Goal: Task Accomplishment & Management: Use online tool/utility

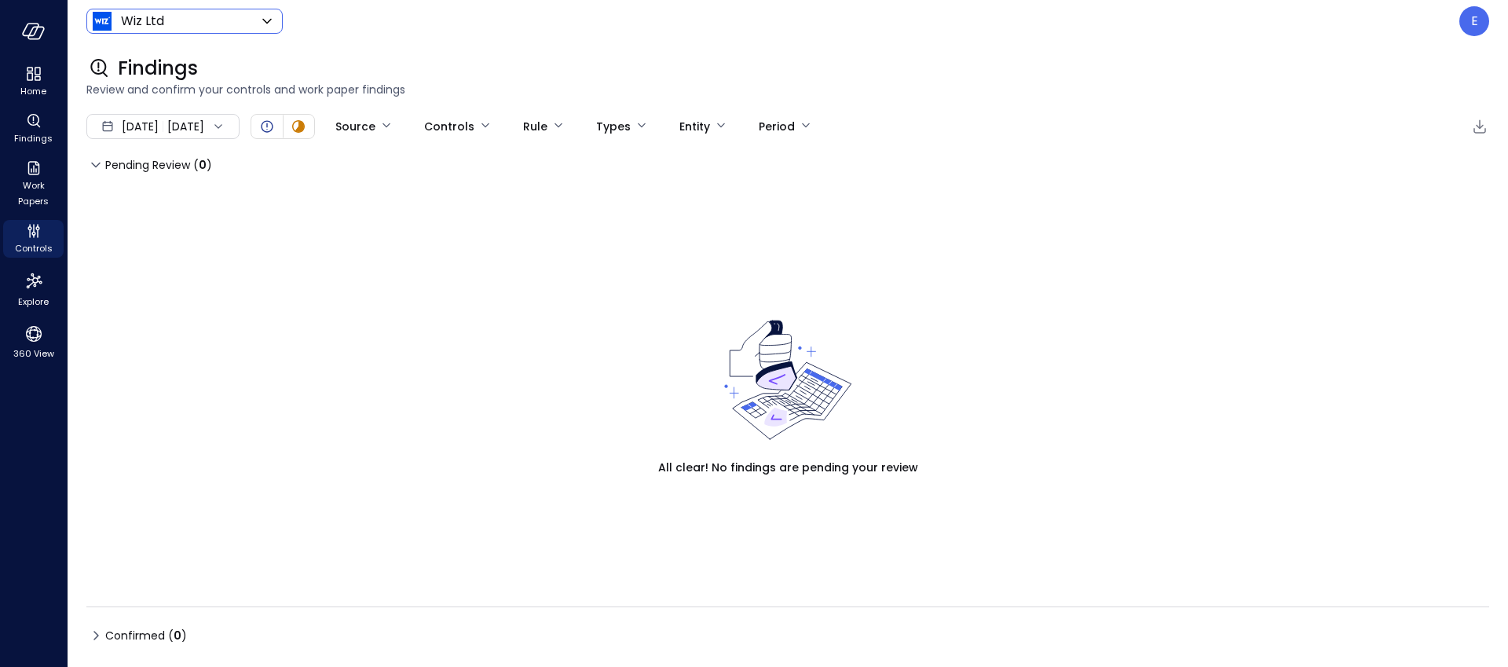
click at [179, 16] on body "Home Findings Work Papers Controls Explore 360 View Wiz Ltd ****** ​ E Findings…" at bounding box center [754, 333] width 1508 height 667
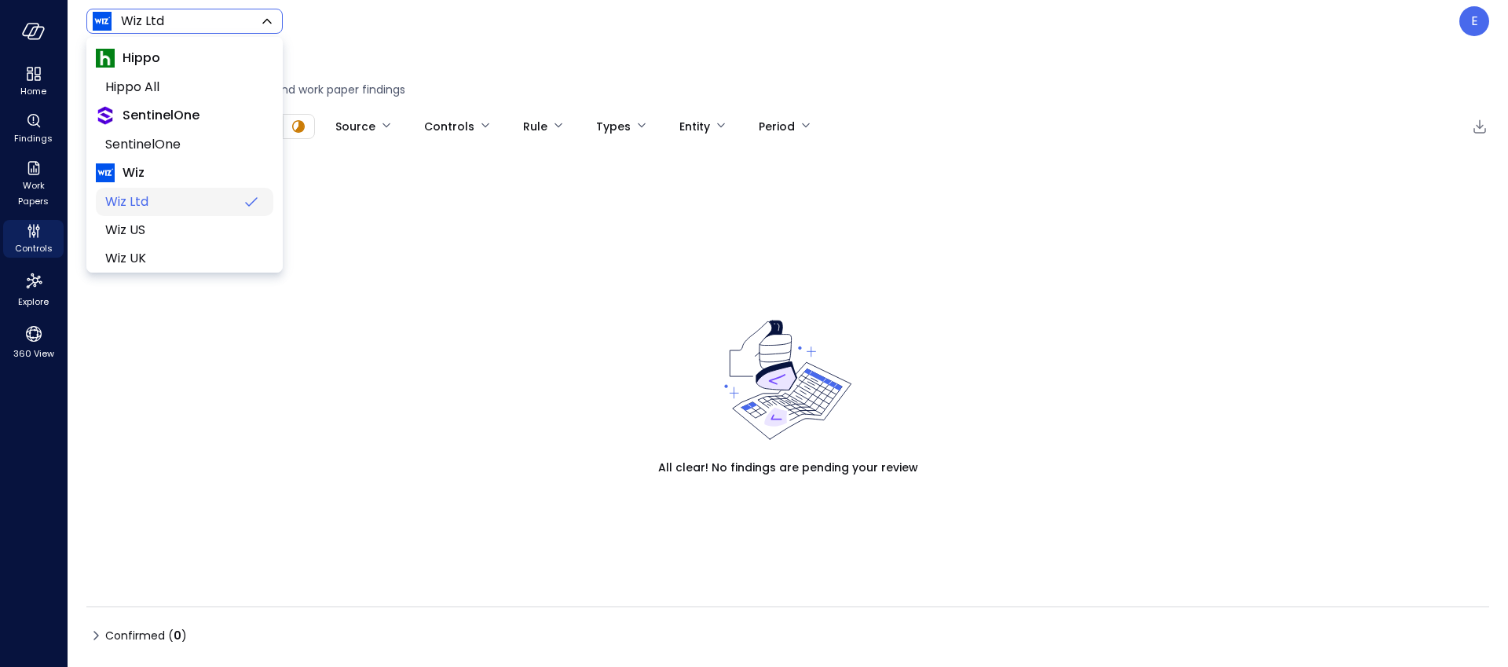
scroll to position [68, 0]
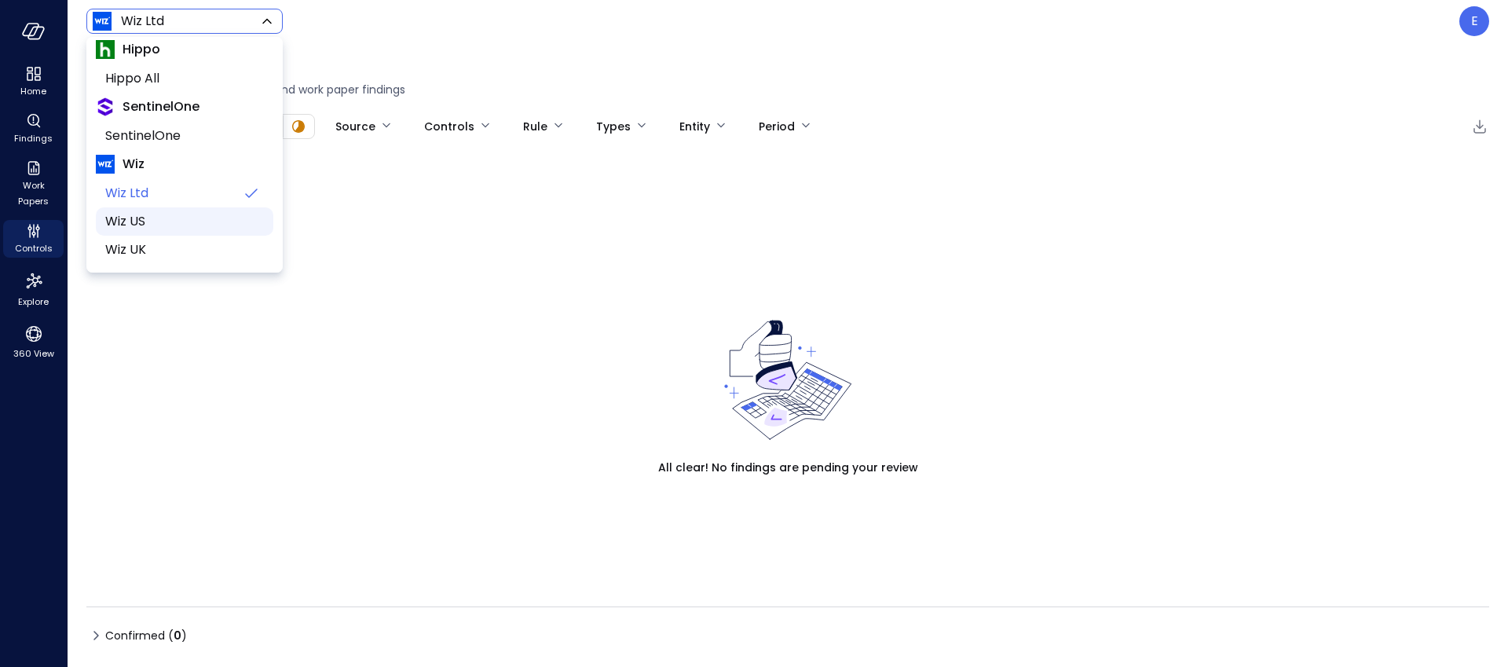
click at [168, 230] on li "Wiz US" at bounding box center [184, 221] width 177 height 28
type input "******"
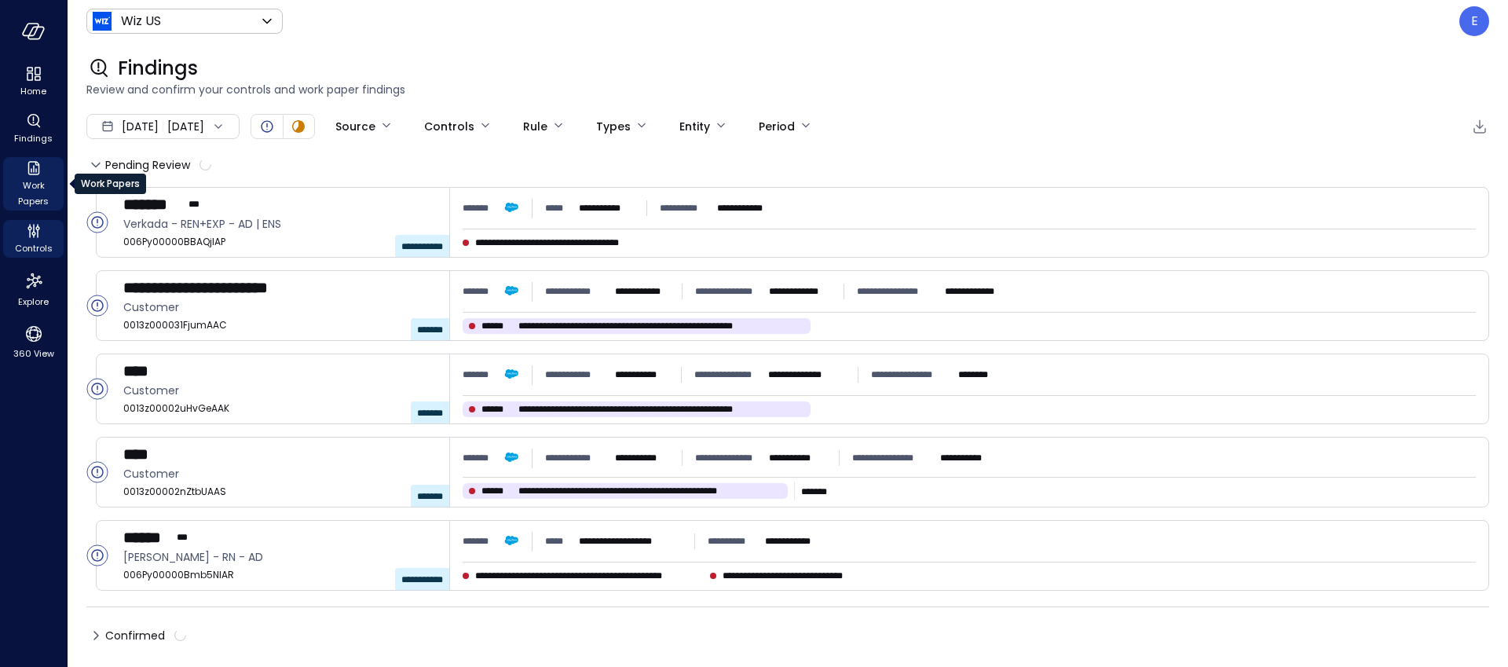
click at [26, 166] on icon "Work Papers" at bounding box center [33, 168] width 19 height 19
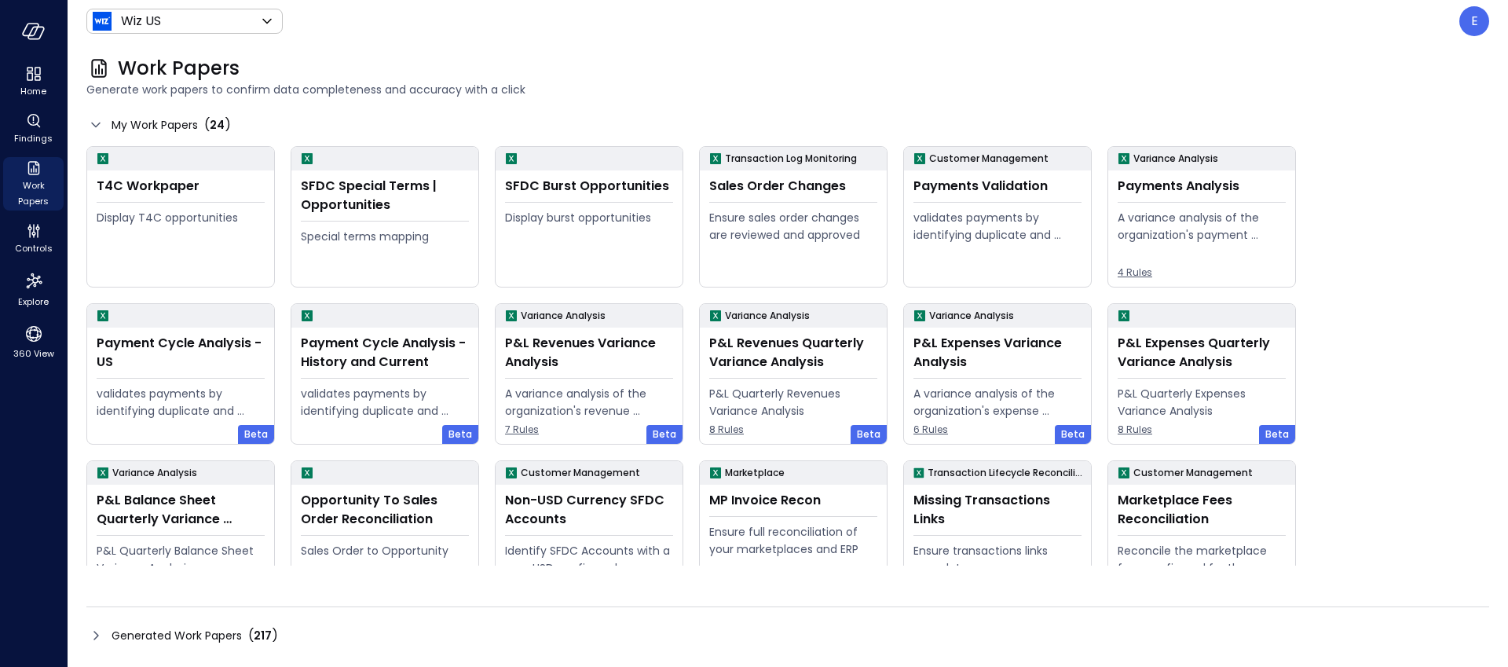
scroll to position [193, 0]
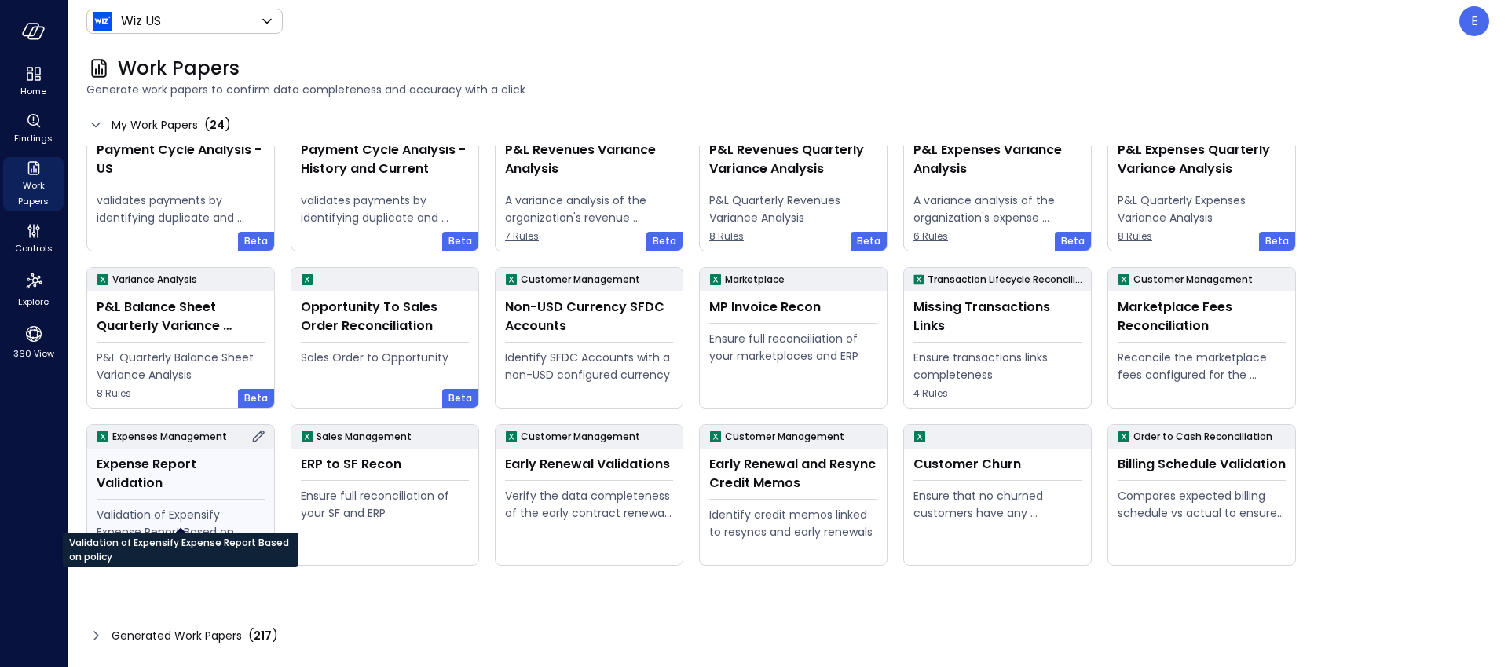
click at [225, 506] on div "Validation of Expensify Expense Report Based on policy" at bounding box center [181, 523] width 168 height 35
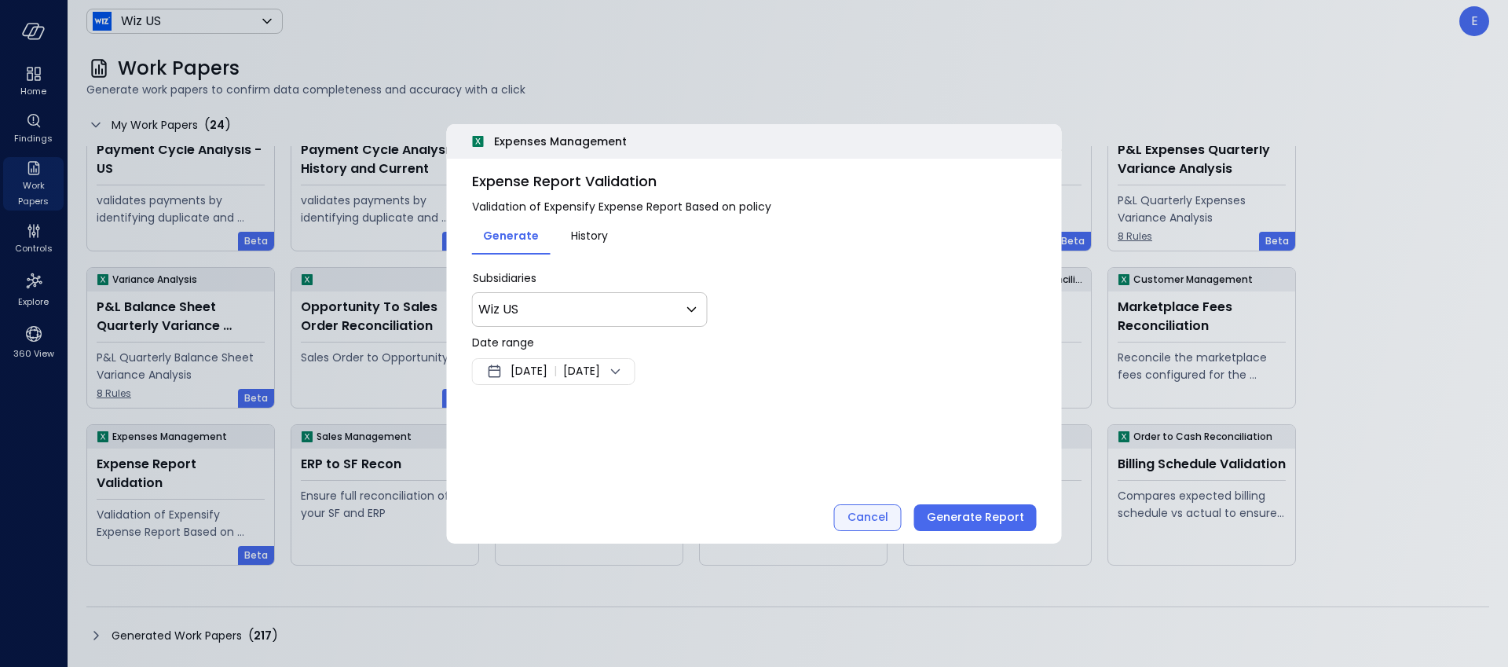
click at [862, 519] on div "Cancel" at bounding box center [867, 517] width 41 height 20
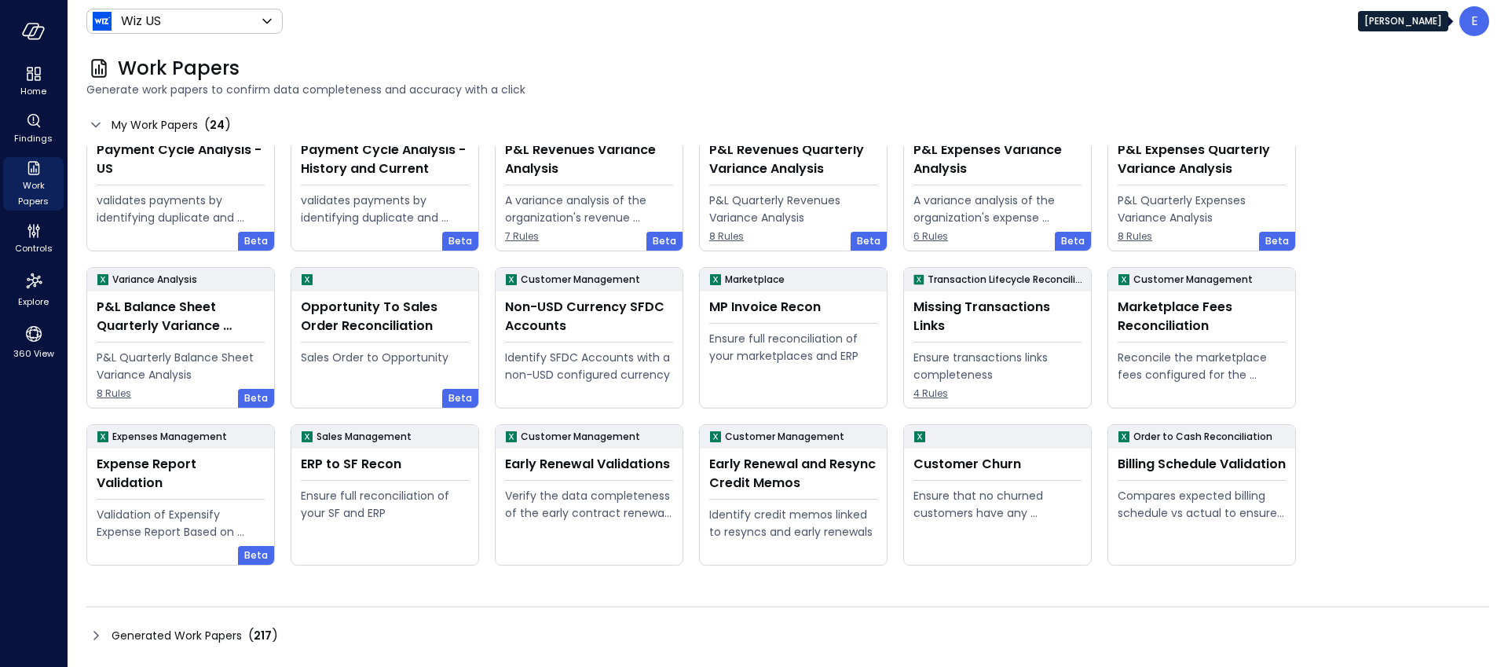
click at [1473, 20] on p "E" at bounding box center [1474, 21] width 7 height 19
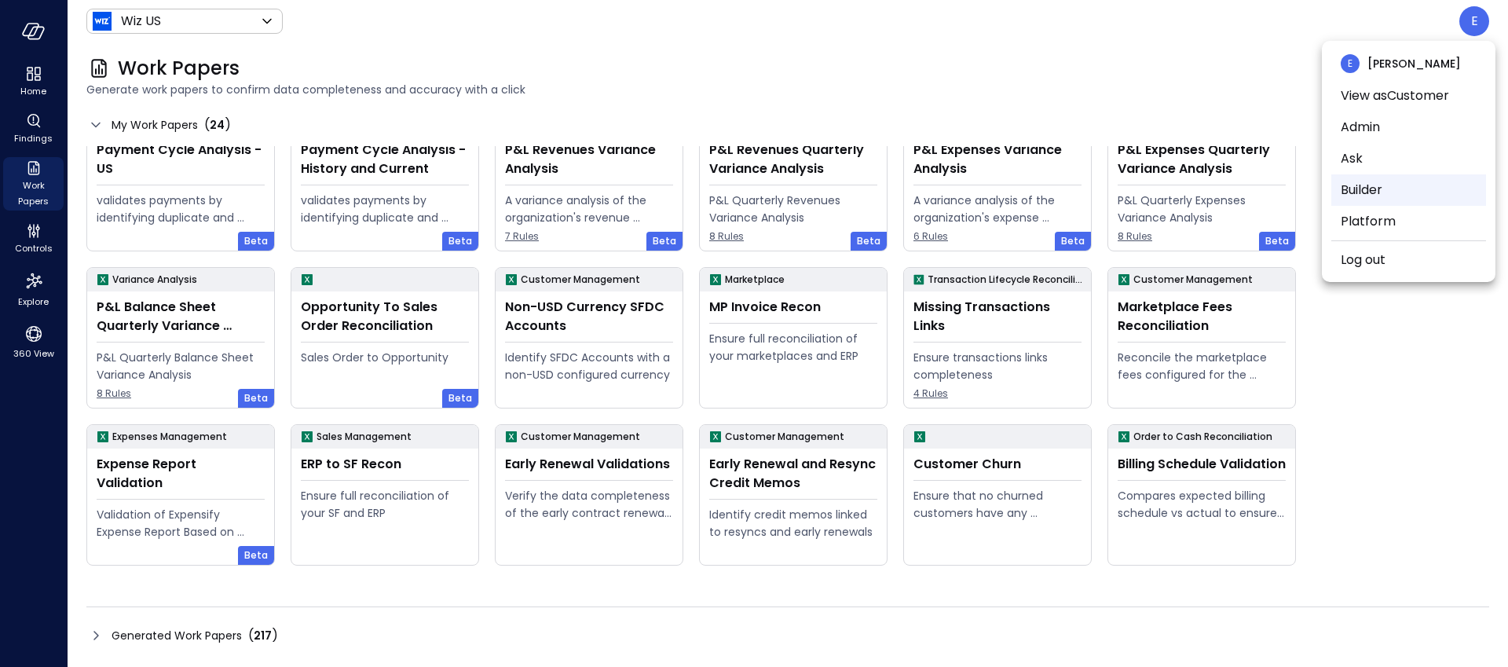
click at [1399, 189] on li "Builder" at bounding box center [1408, 189] width 155 height 31
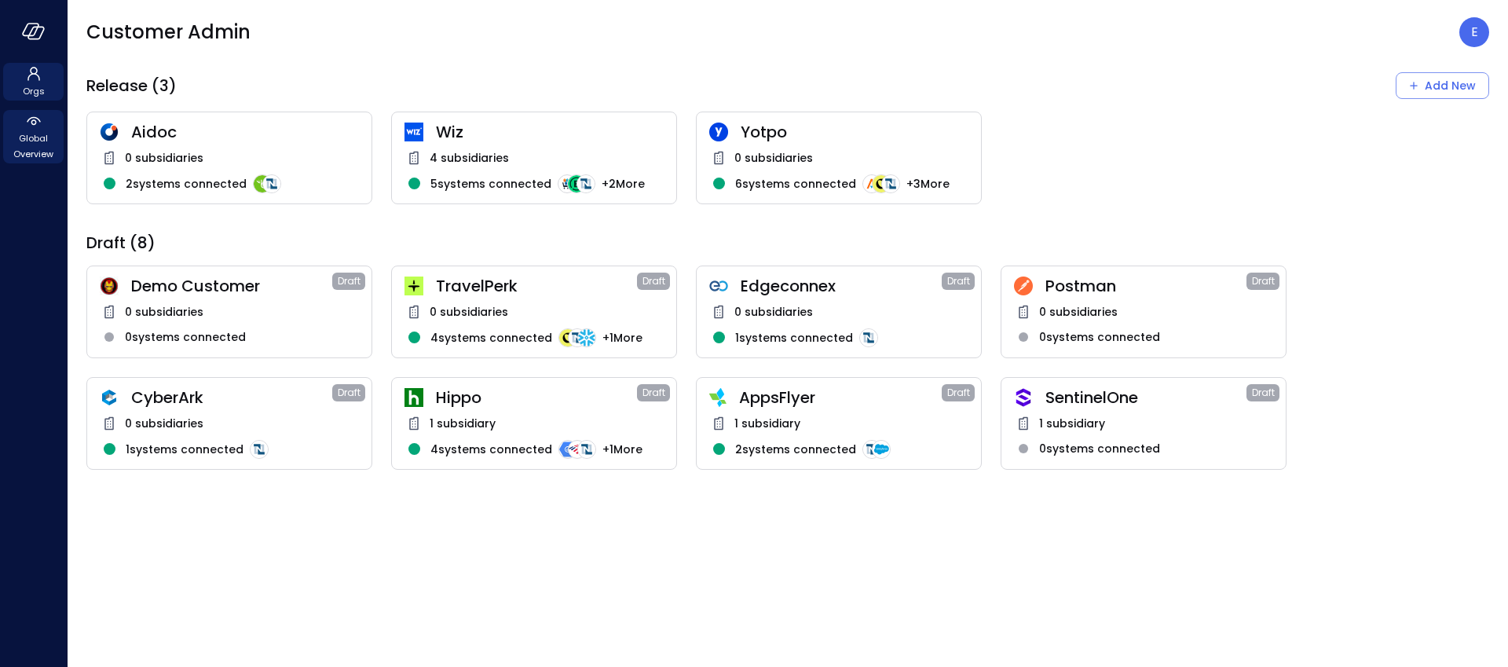
click at [30, 134] on span "Global Overview" at bounding box center [33, 145] width 48 height 31
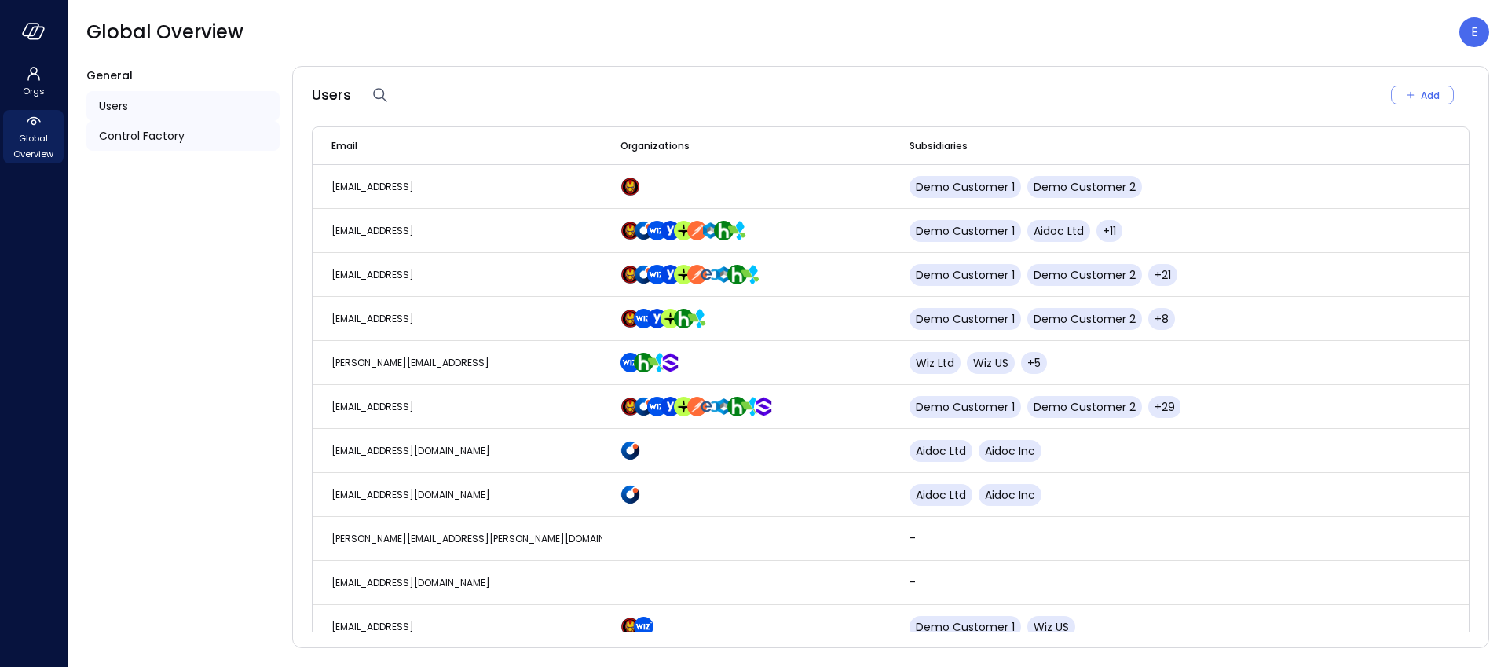
click at [181, 141] on span "Control Factory" at bounding box center [142, 135] width 86 height 17
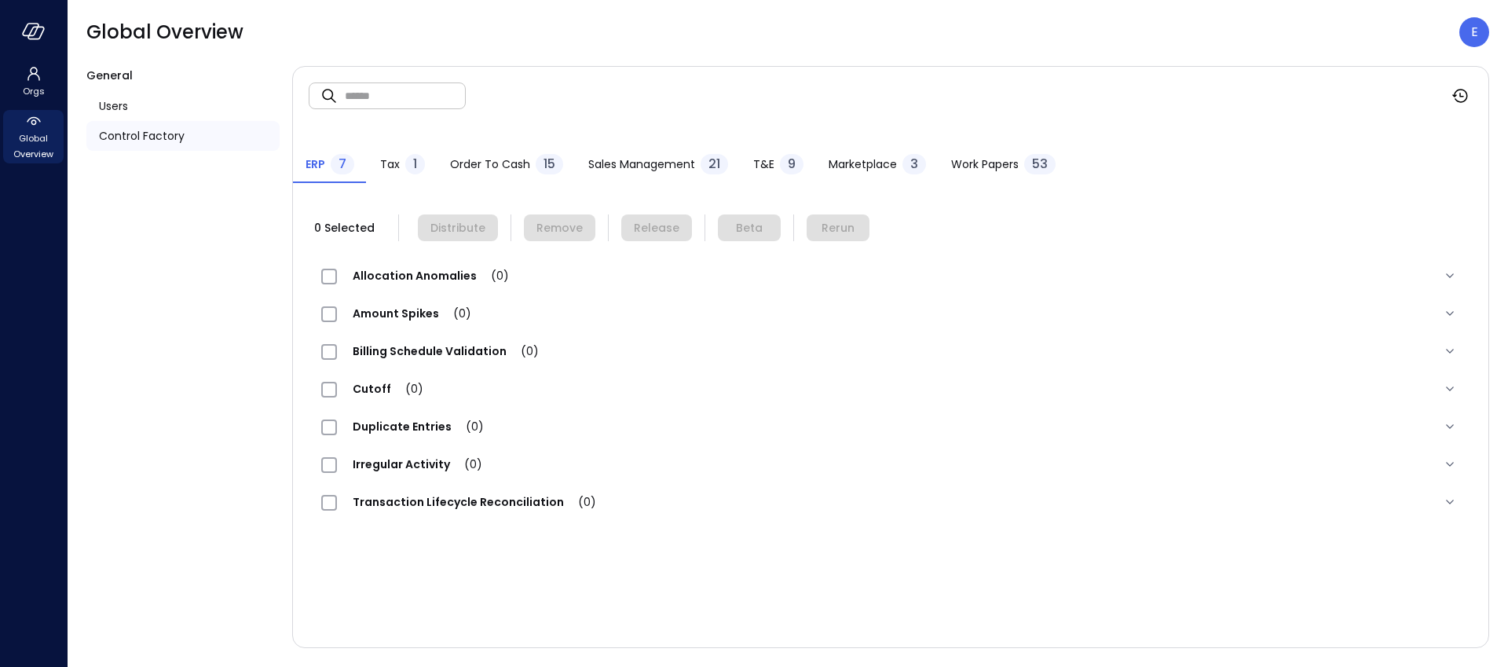
click at [1004, 171] on span "Work Papers" at bounding box center [985, 163] width 68 height 17
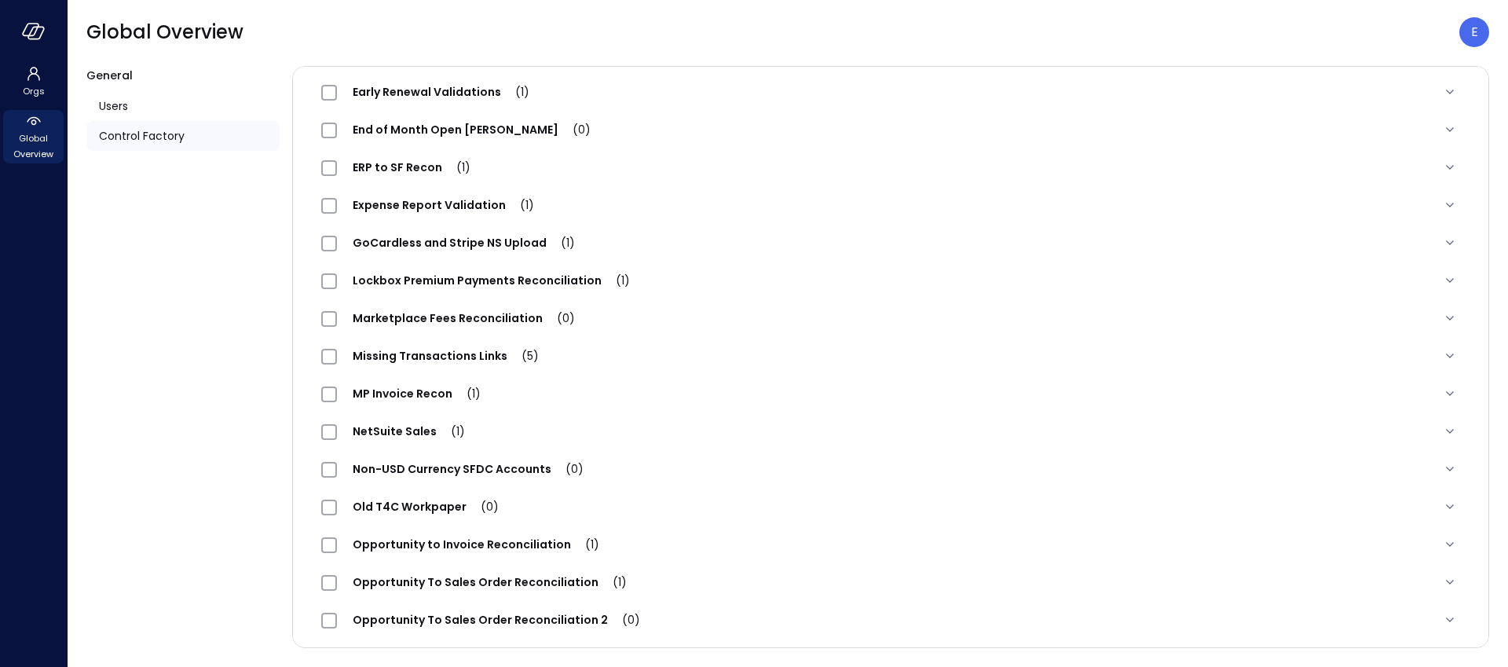
scroll to position [534, 0]
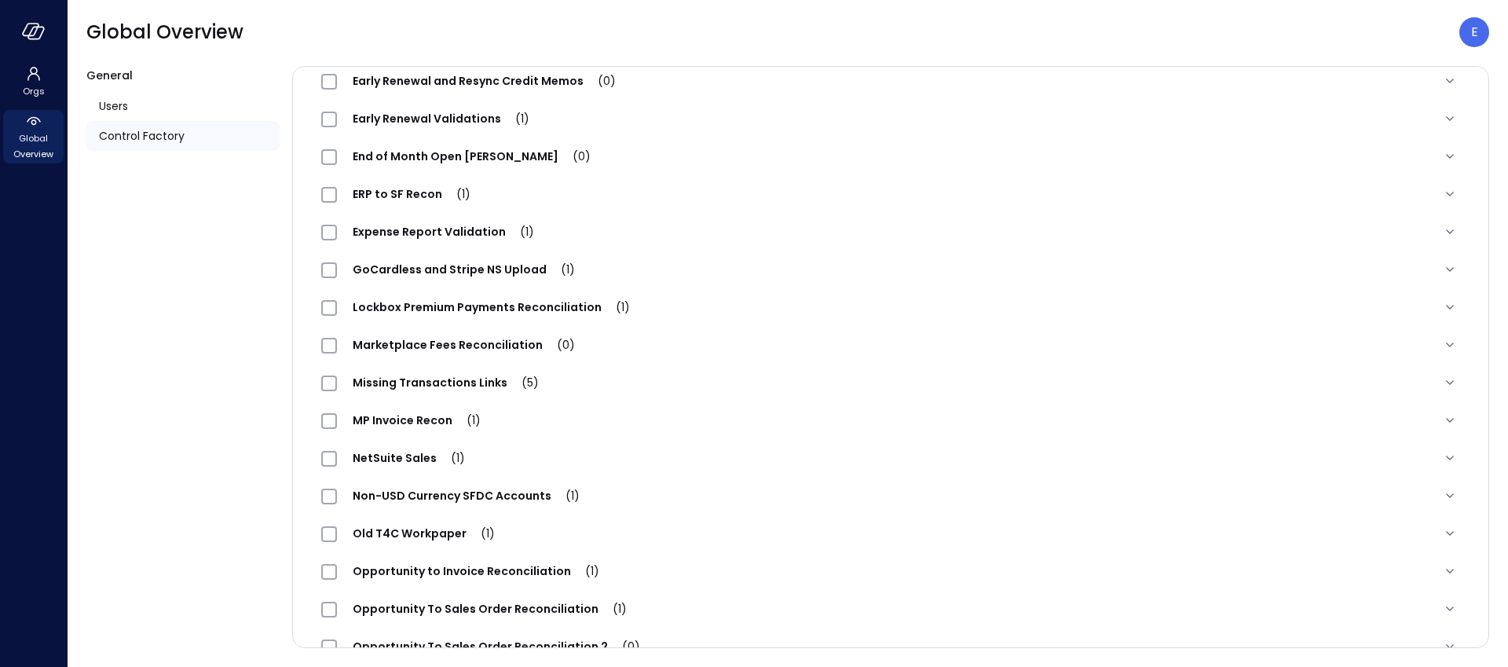
click at [474, 236] on span "Expense Report Validation (1)" at bounding box center [443, 232] width 213 height 16
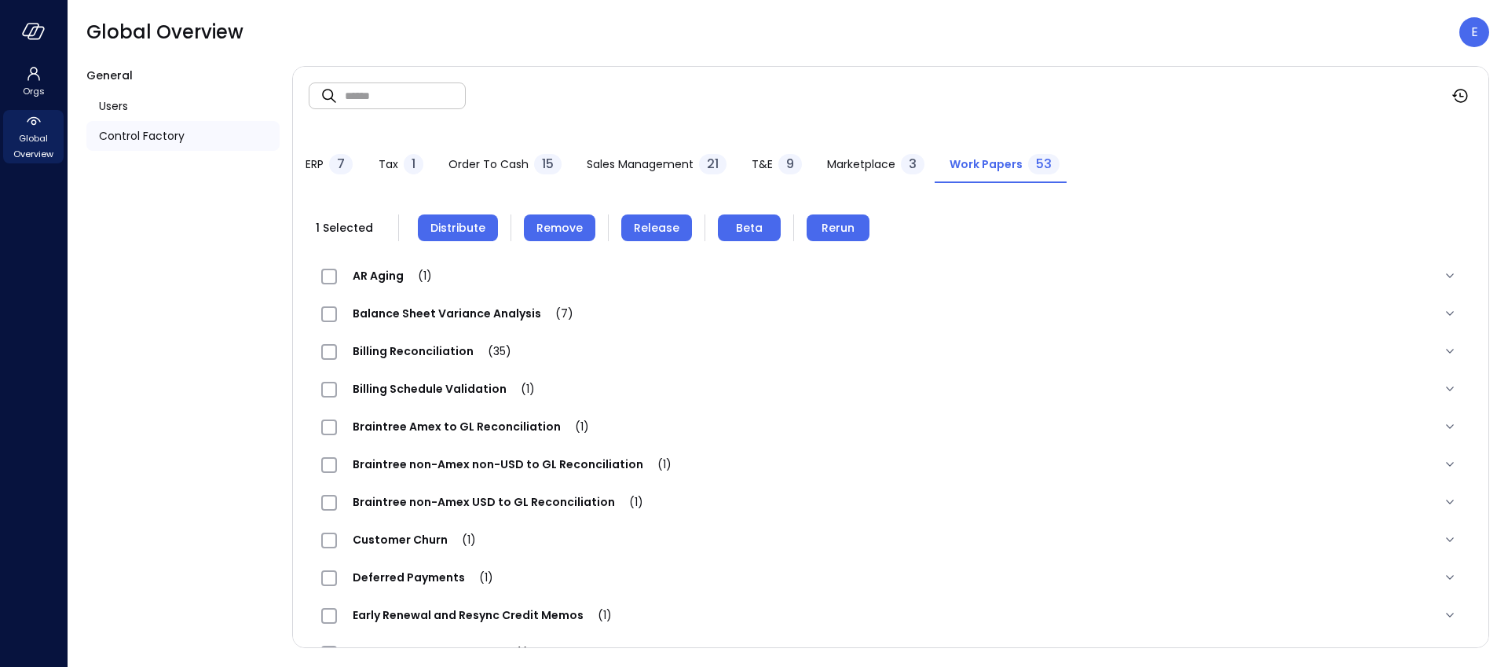
scroll to position [3, 0]
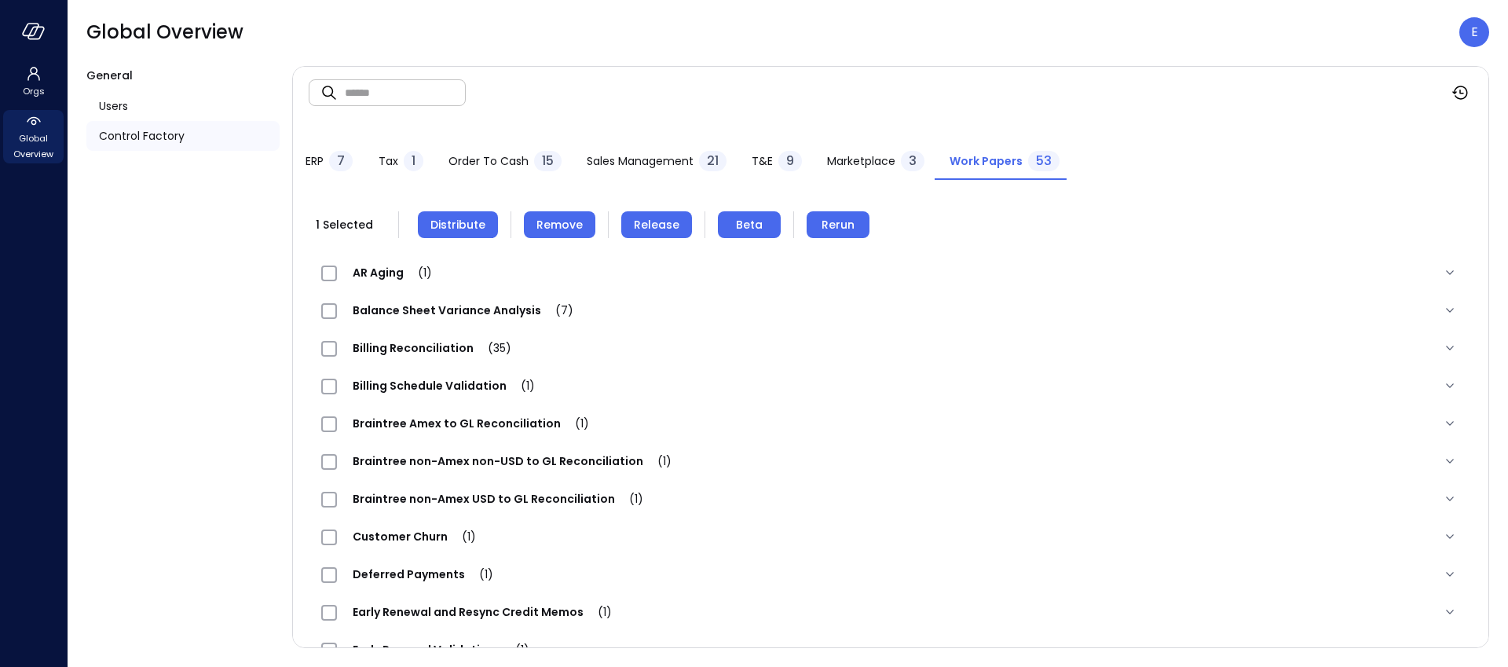
click at [663, 227] on span "Release" at bounding box center [657, 224] width 46 height 17
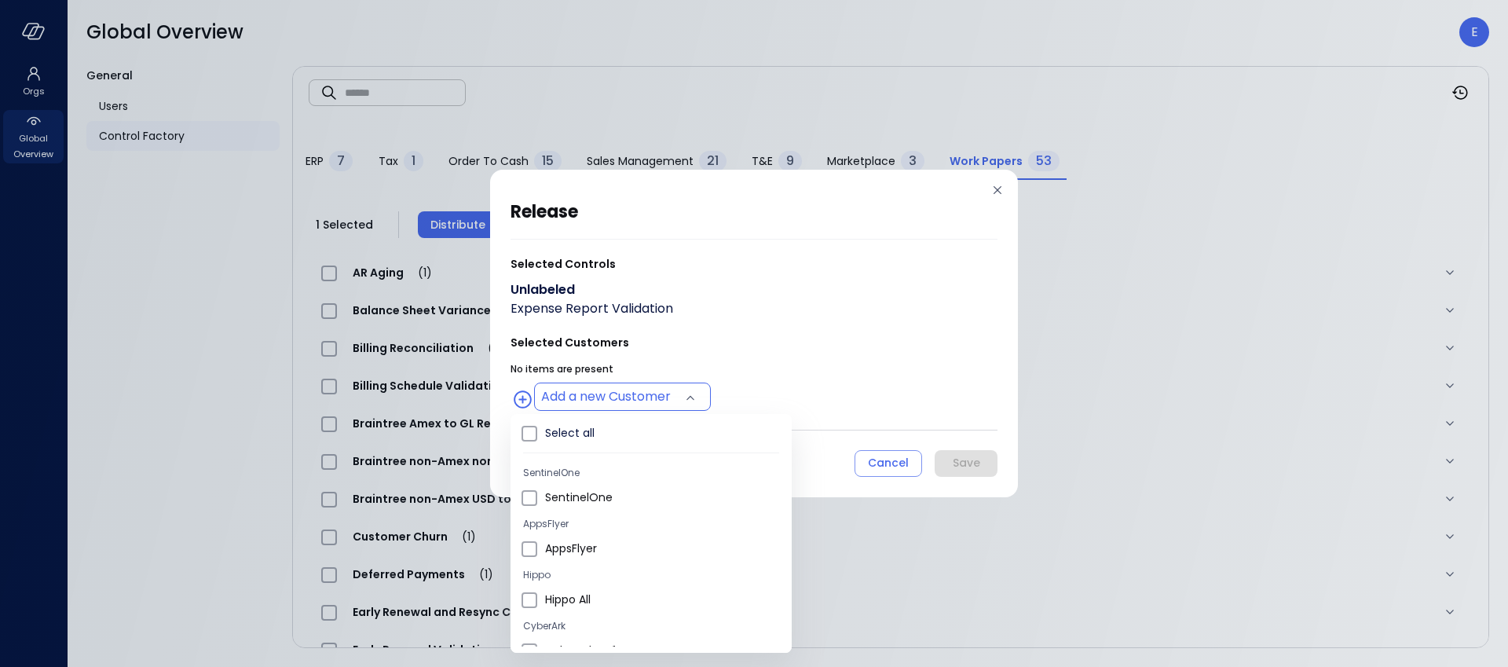
click at [632, 403] on body "Orgs Global Overview Global Overview E General Users Control Factory ​ ​ ERP 7 …" at bounding box center [754, 333] width 1508 height 667
click at [584, 637] on span "Wiz US" at bounding box center [662, 638] width 234 height 16
type input "**********"
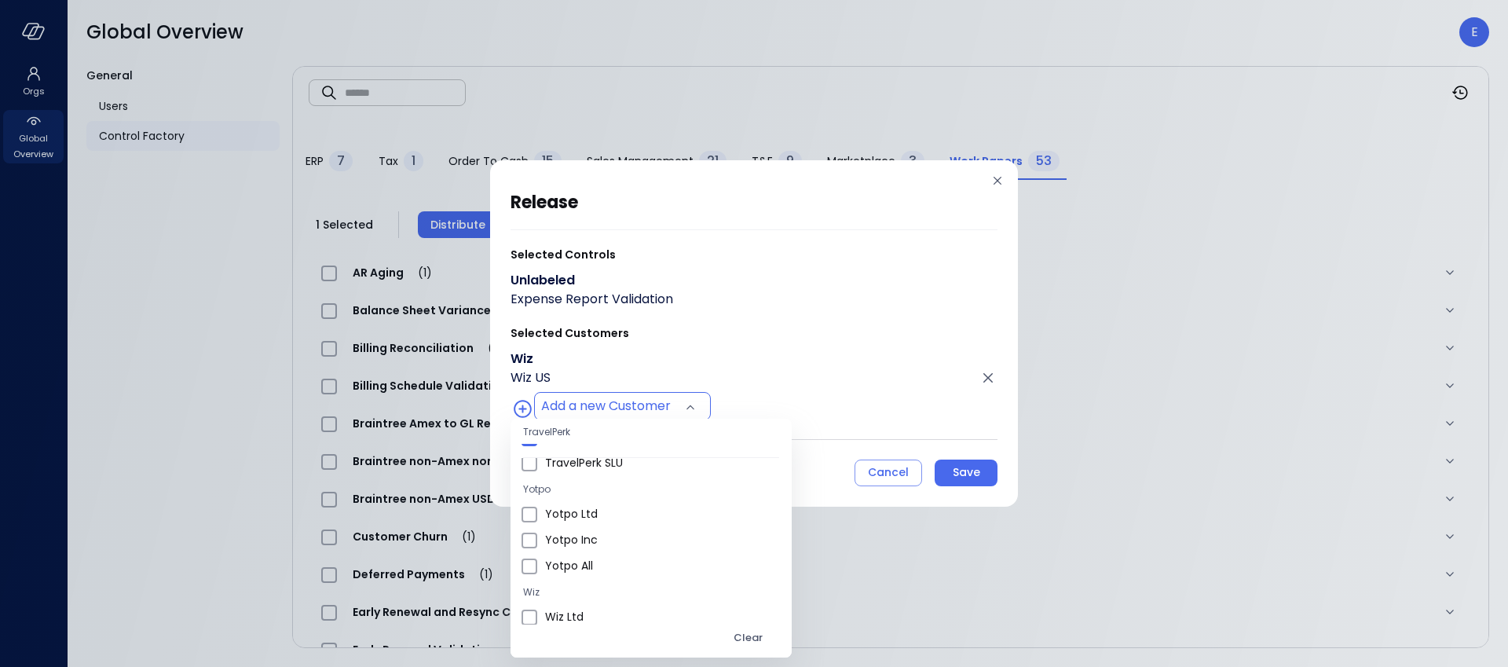
click at [987, 476] on div at bounding box center [754, 333] width 1508 height 667
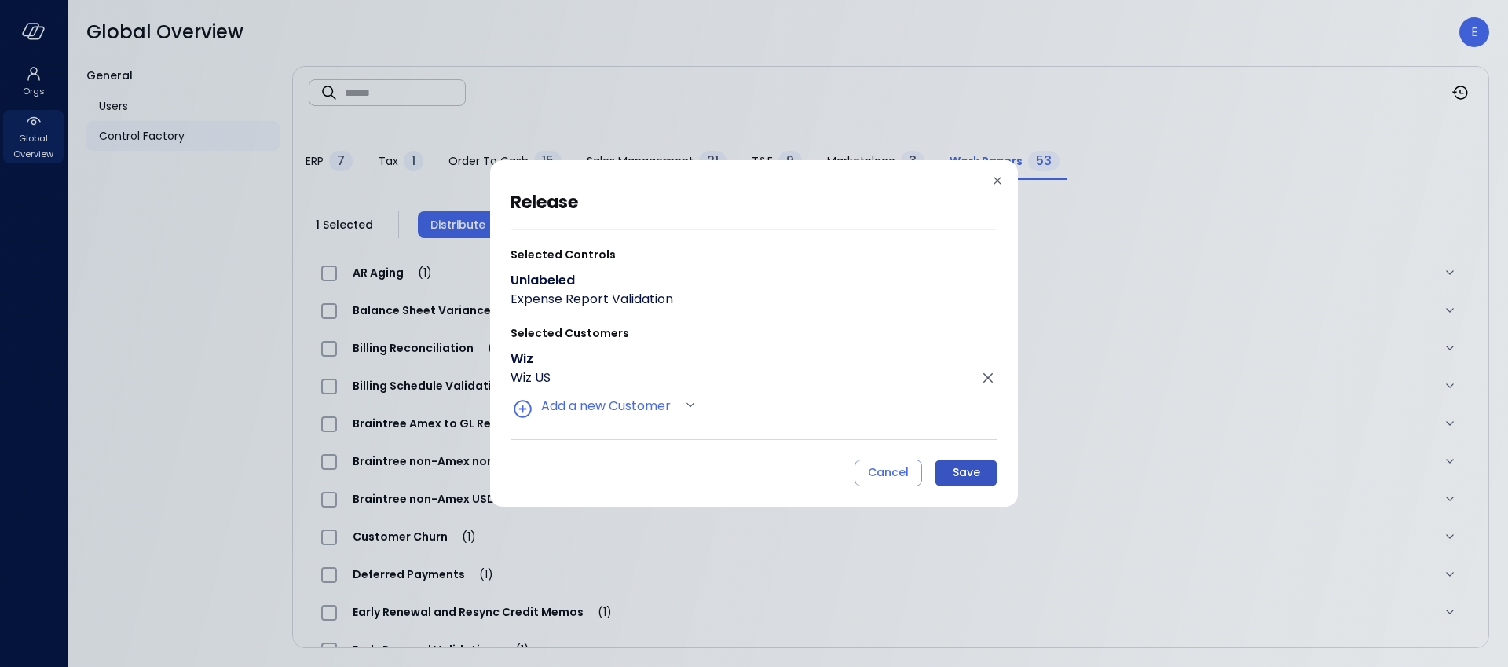
click at [968, 477] on div "Save" at bounding box center [966, 473] width 27 height 20
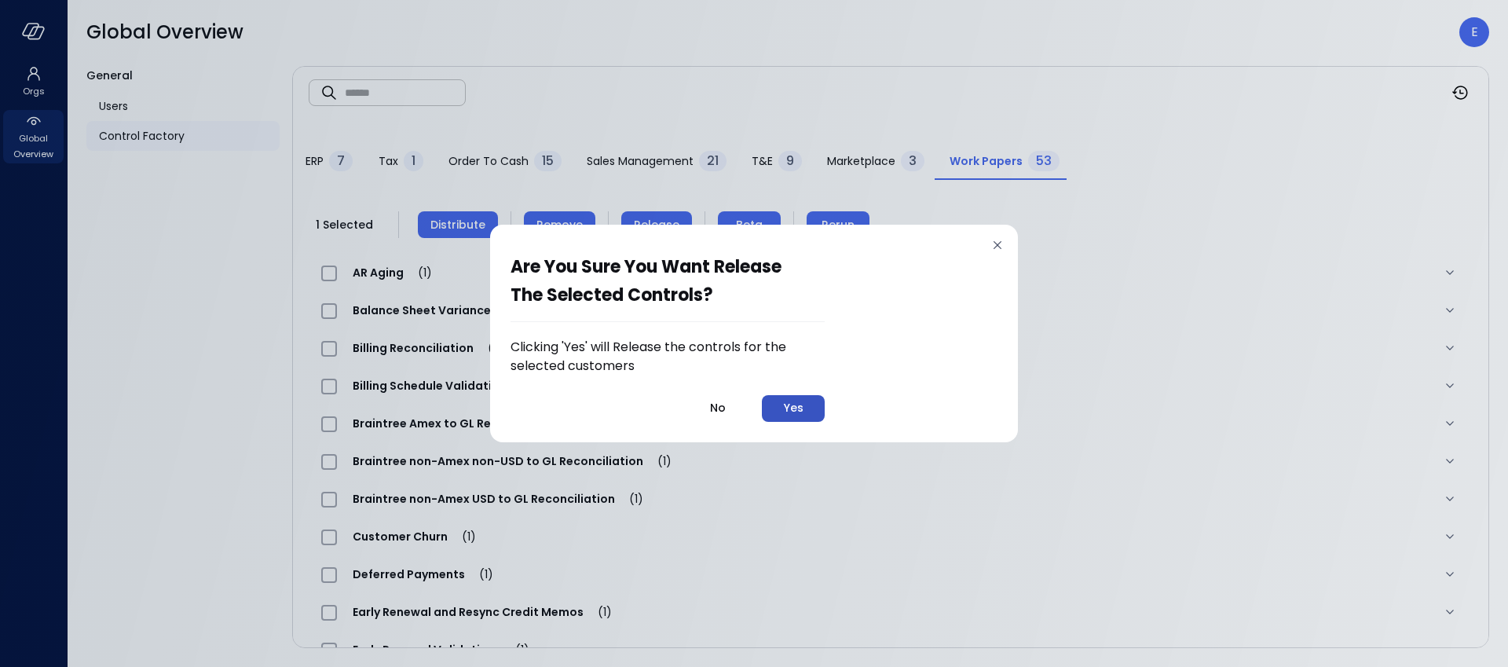
click at [803, 411] on div "Yes" at bounding box center [794, 408] width 20 height 20
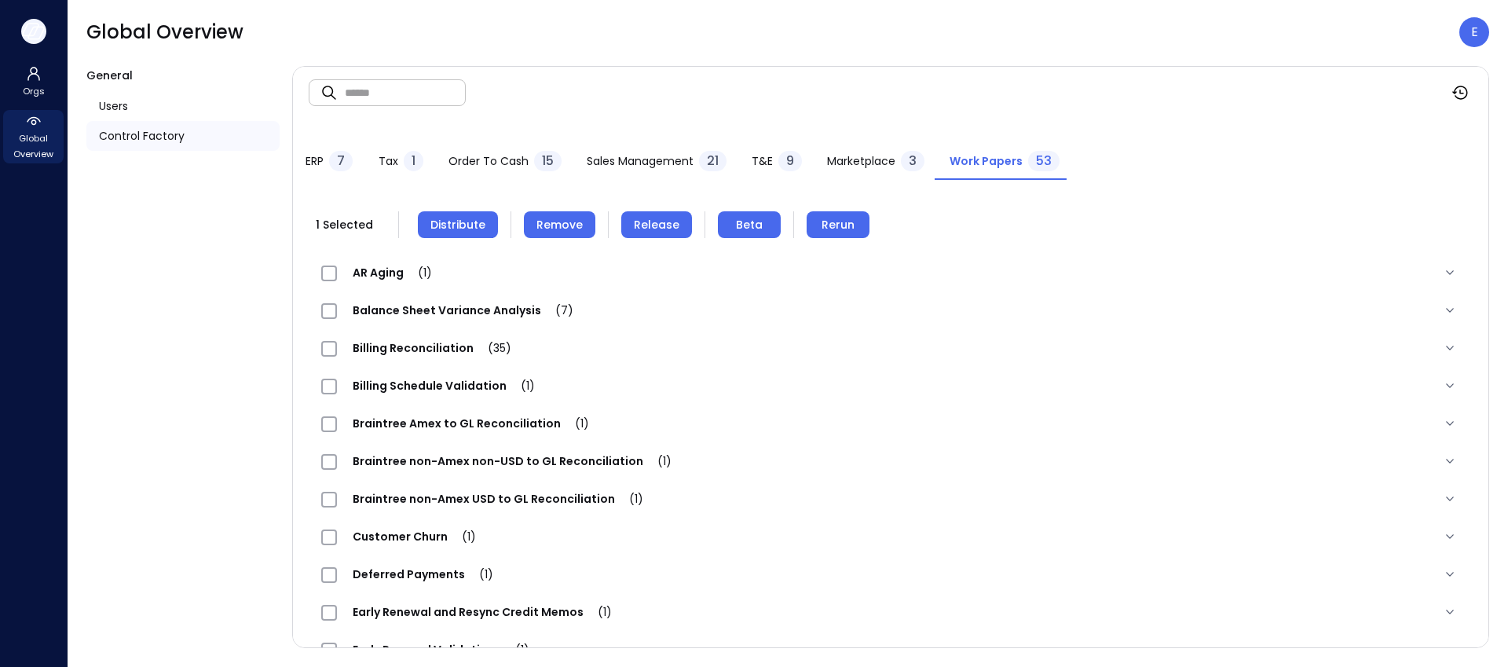
click at [31, 27] on icon "button" at bounding box center [34, 31] width 24 height 17
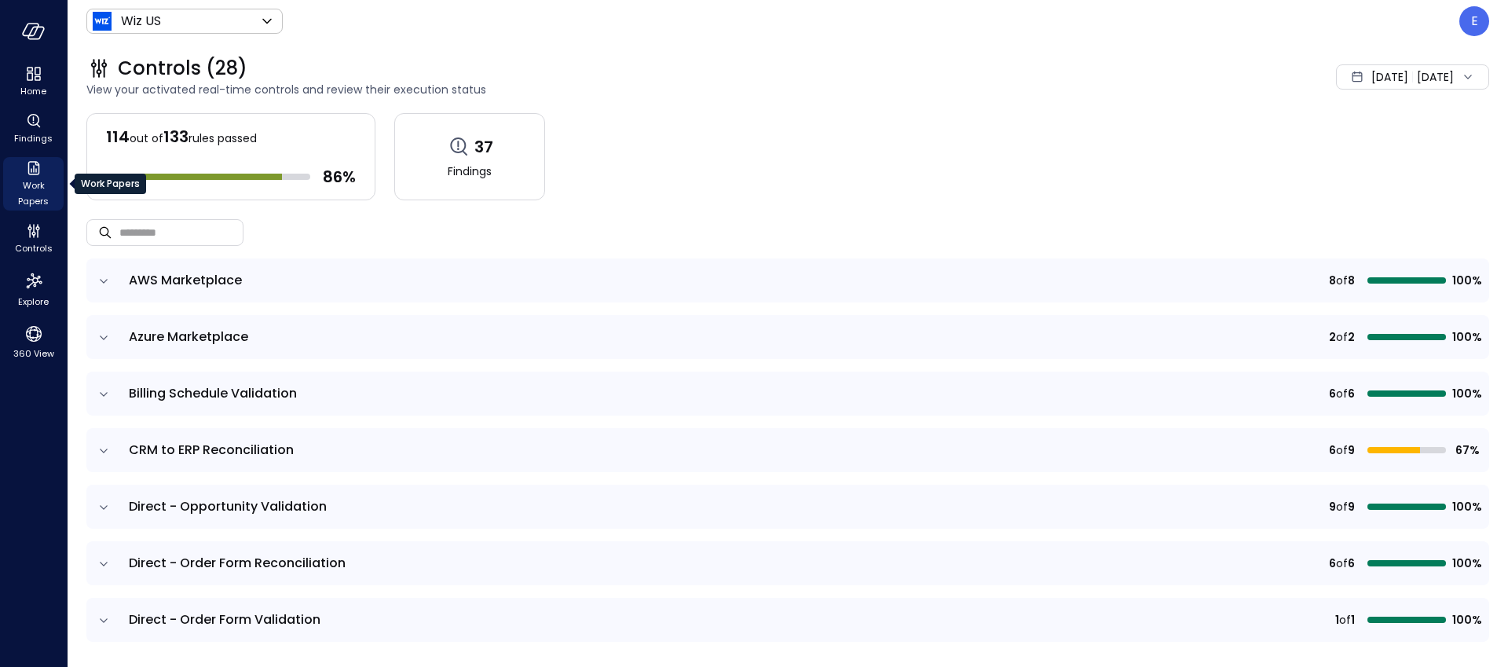
click at [38, 179] on span "Work Papers" at bounding box center [33, 192] width 48 height 31
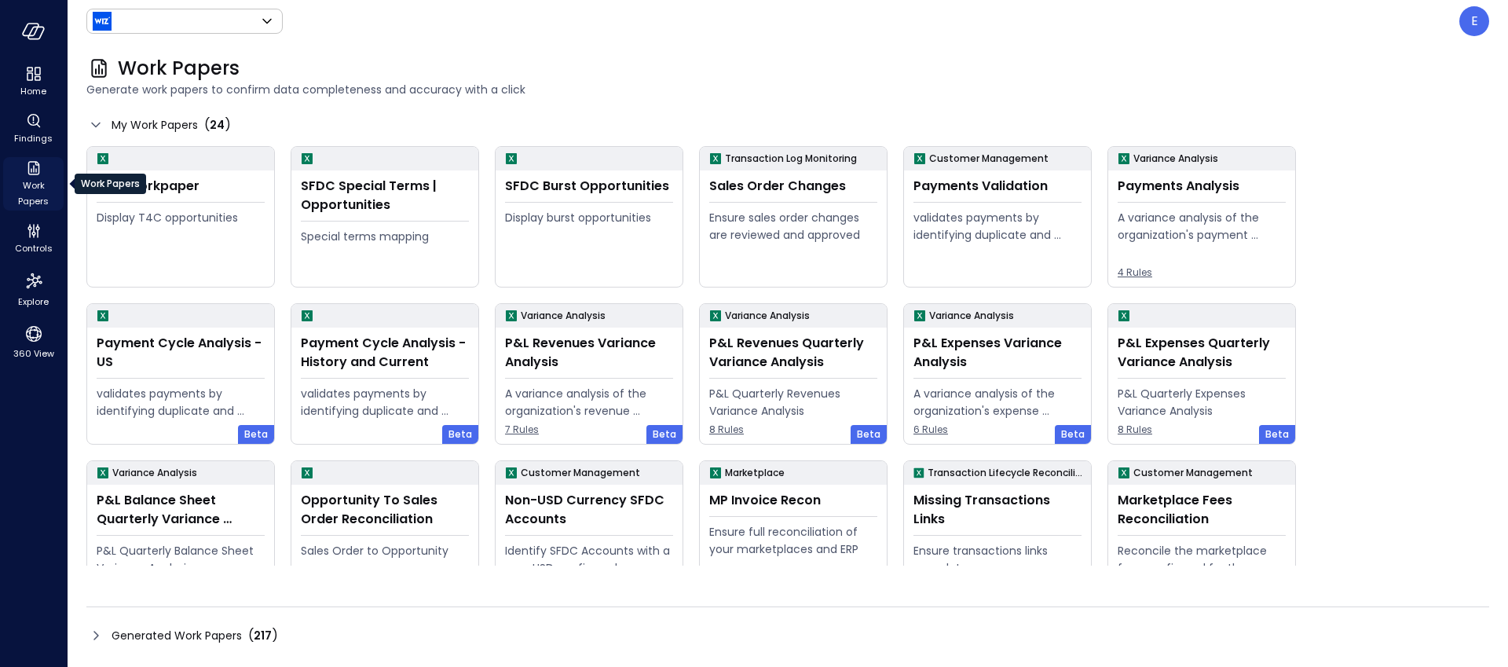
type input "******"
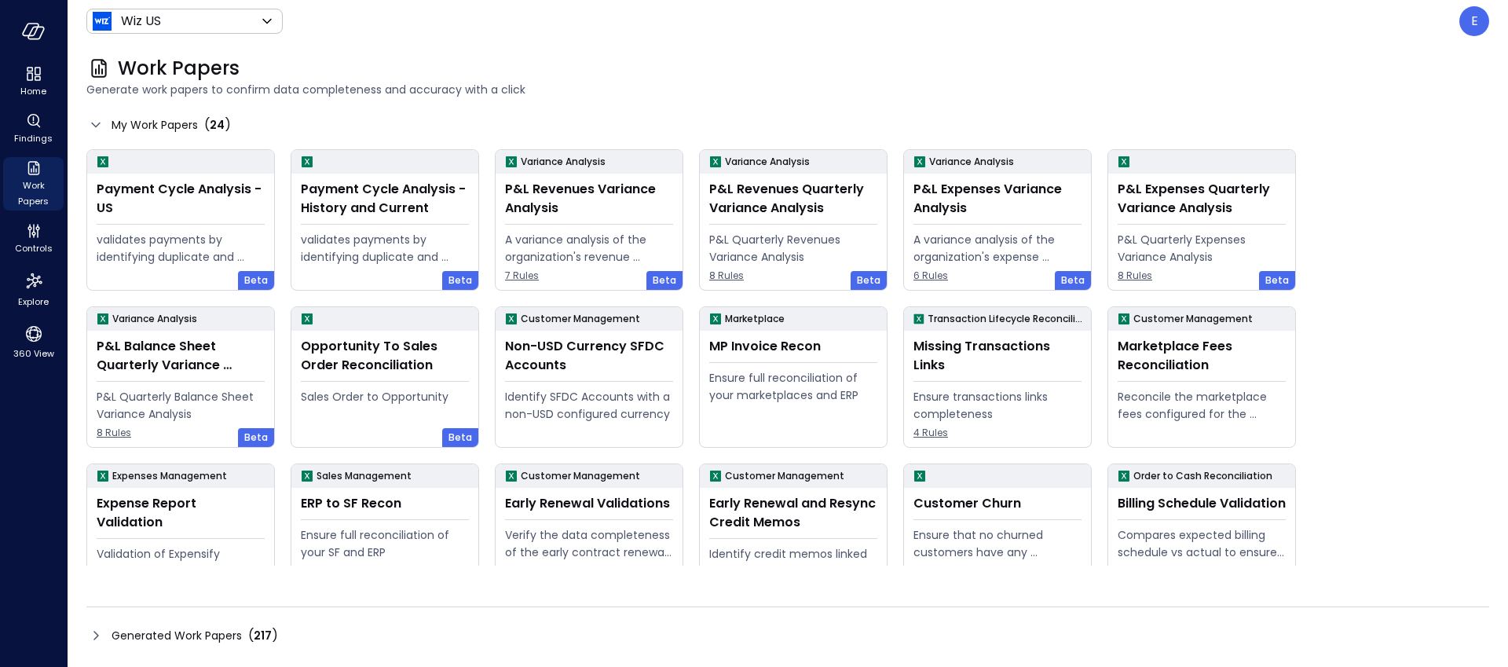
scroll to position [193, 0]
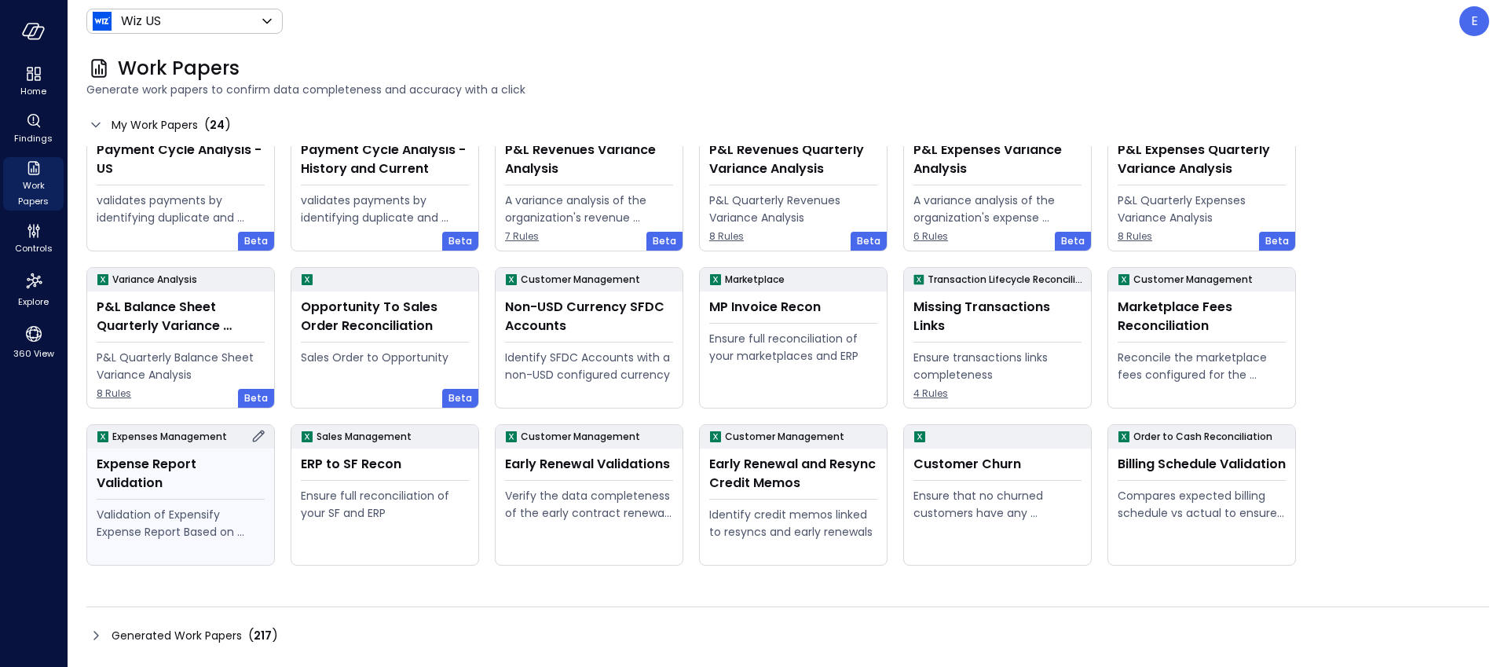
click at [198, 481] on div "Expense Report Validation Validation of Expensify Expense Report Based on policy" at bounding box center [180, 506] width 187 height 116
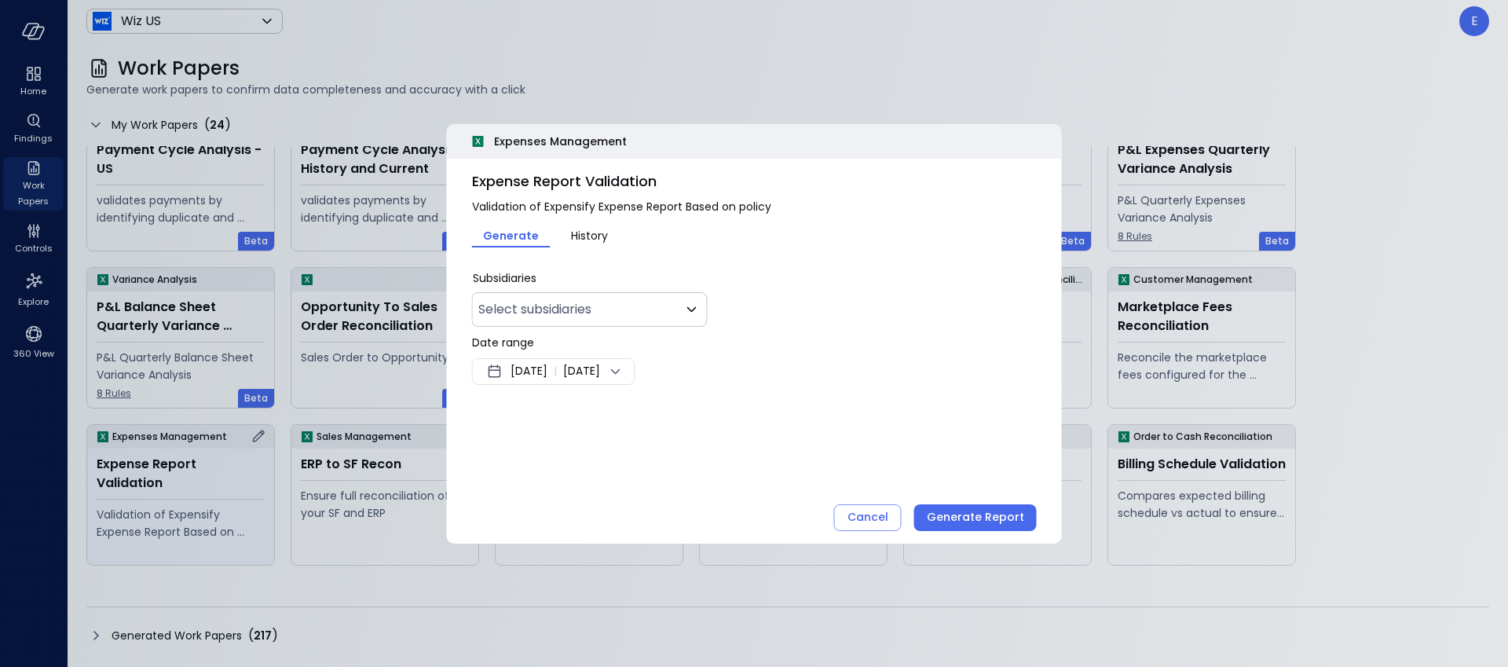
type input "**"
click at [887, 522] on div "Cancel" at bounding box center [867, 517] width 41 height 20
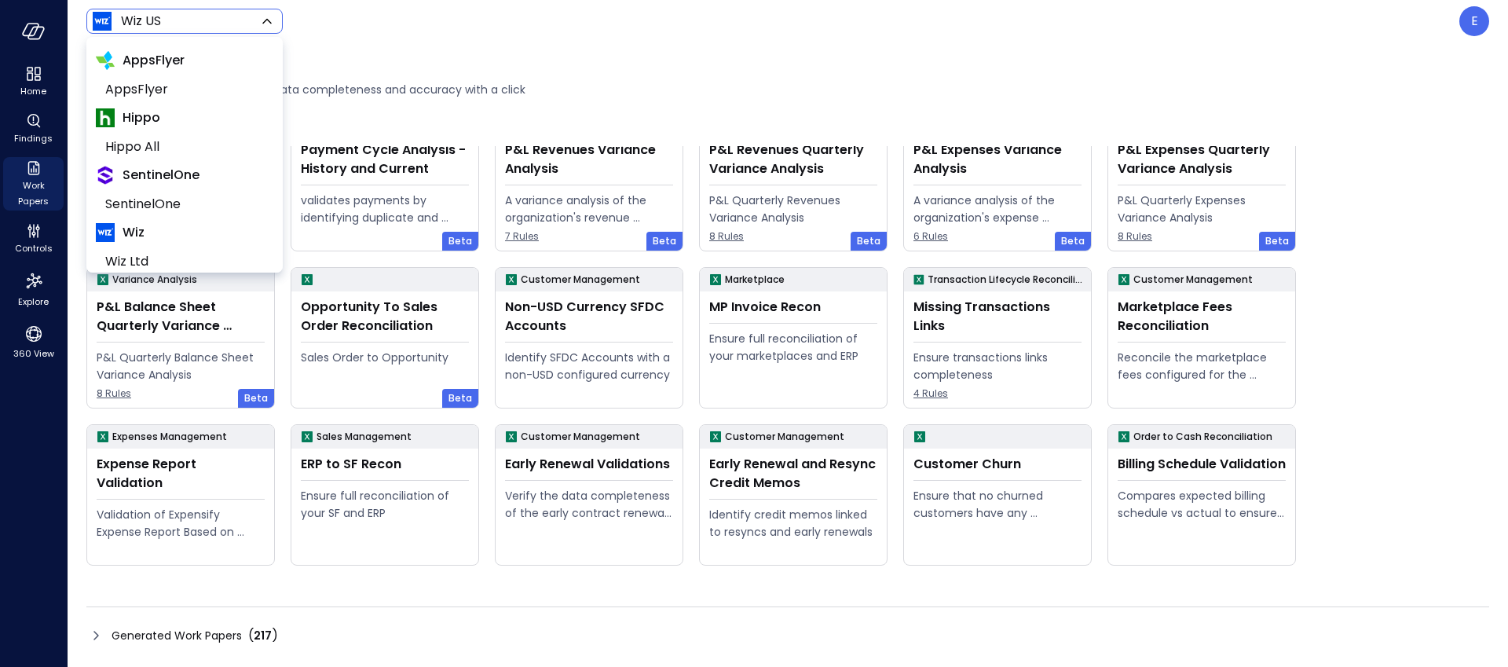
click at [127, 20] on body "Home Findings Work Papers Controls Explore 360 View Wiz US ****** ​ E Work Pape…" at bounding box center [754, 333] width 1508 height 667
click at [142, 148] on span "Hippo All" at bounding box center [182, 146] width 155 height 19
type input "*******"
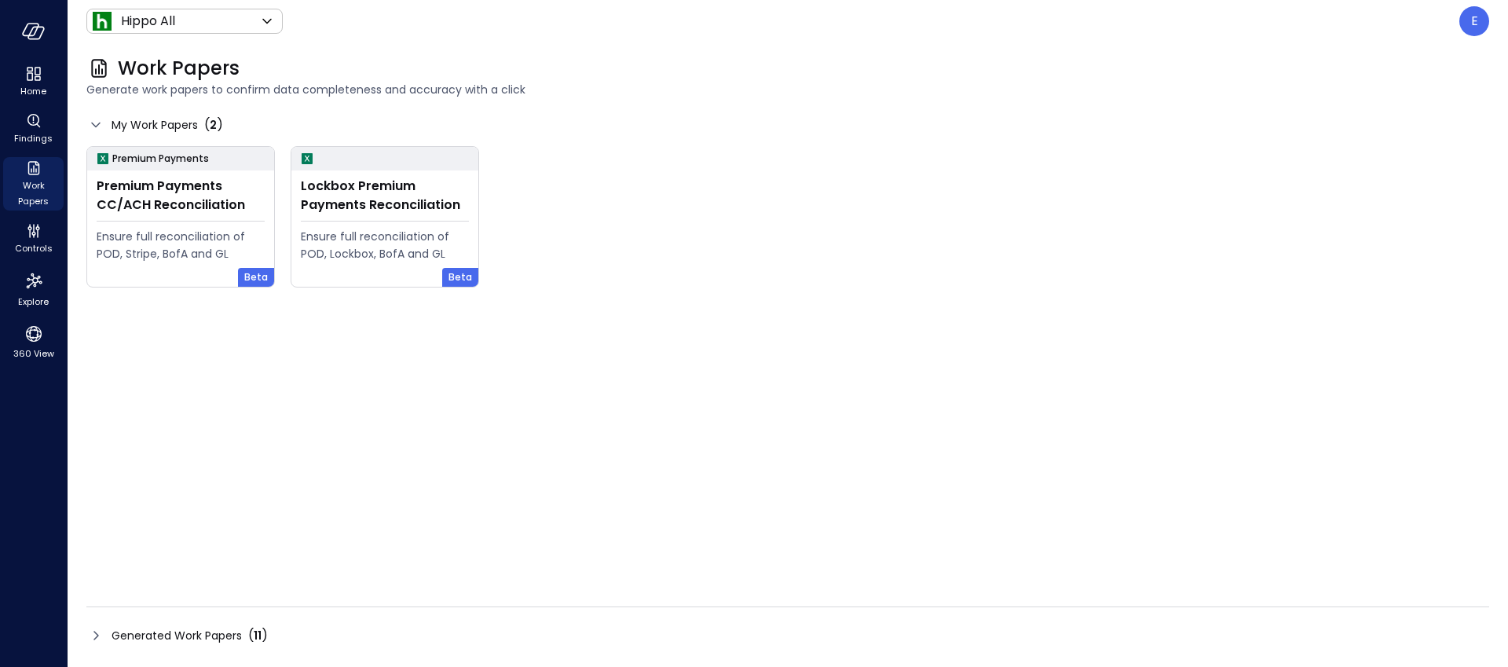
click at [203, 638] on span "Generated Work Papers" at bounding box center [177, 635] width 130 height 17
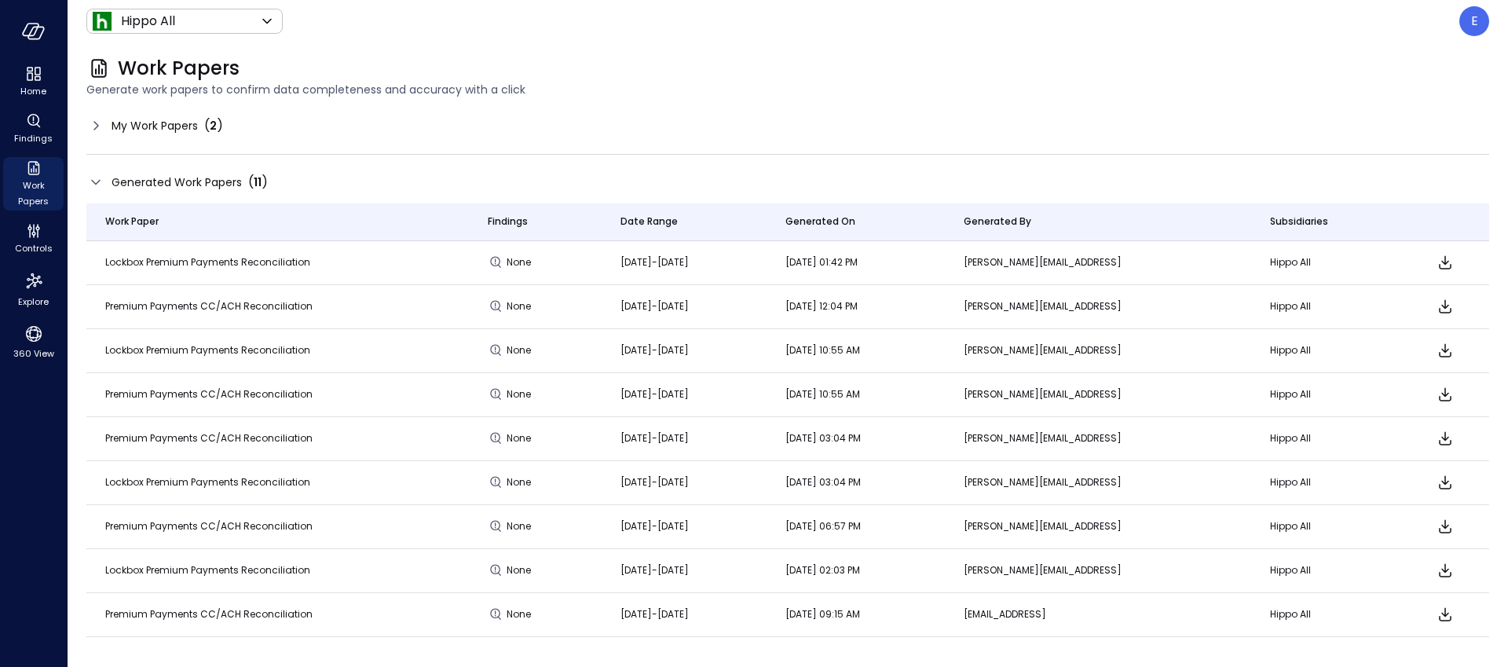
click at [192, 179] on span "Generated Work Papers" at bounding box center [177, 182] width 130 height 17
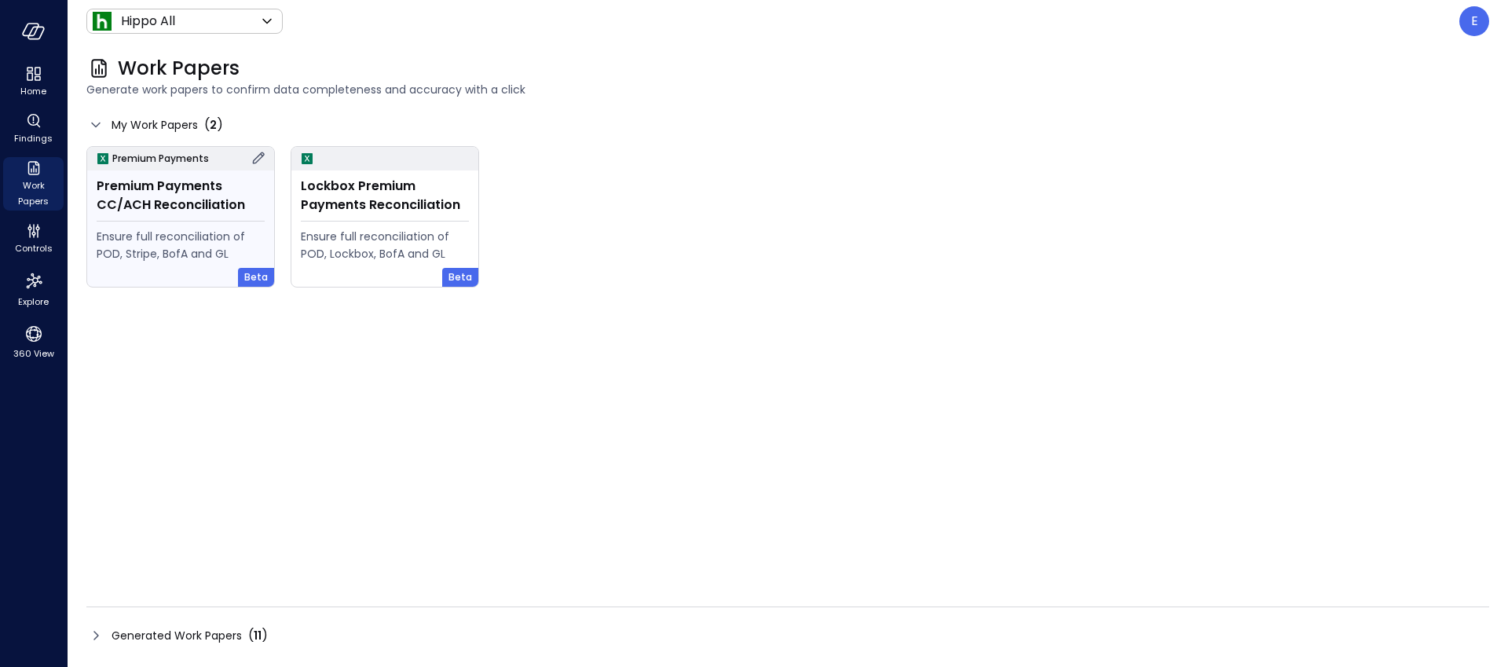
click at [194, 208] on div "Premium Payments CC/ACH Reconciliation" at bounding box center [181, 196] width 168 height 38
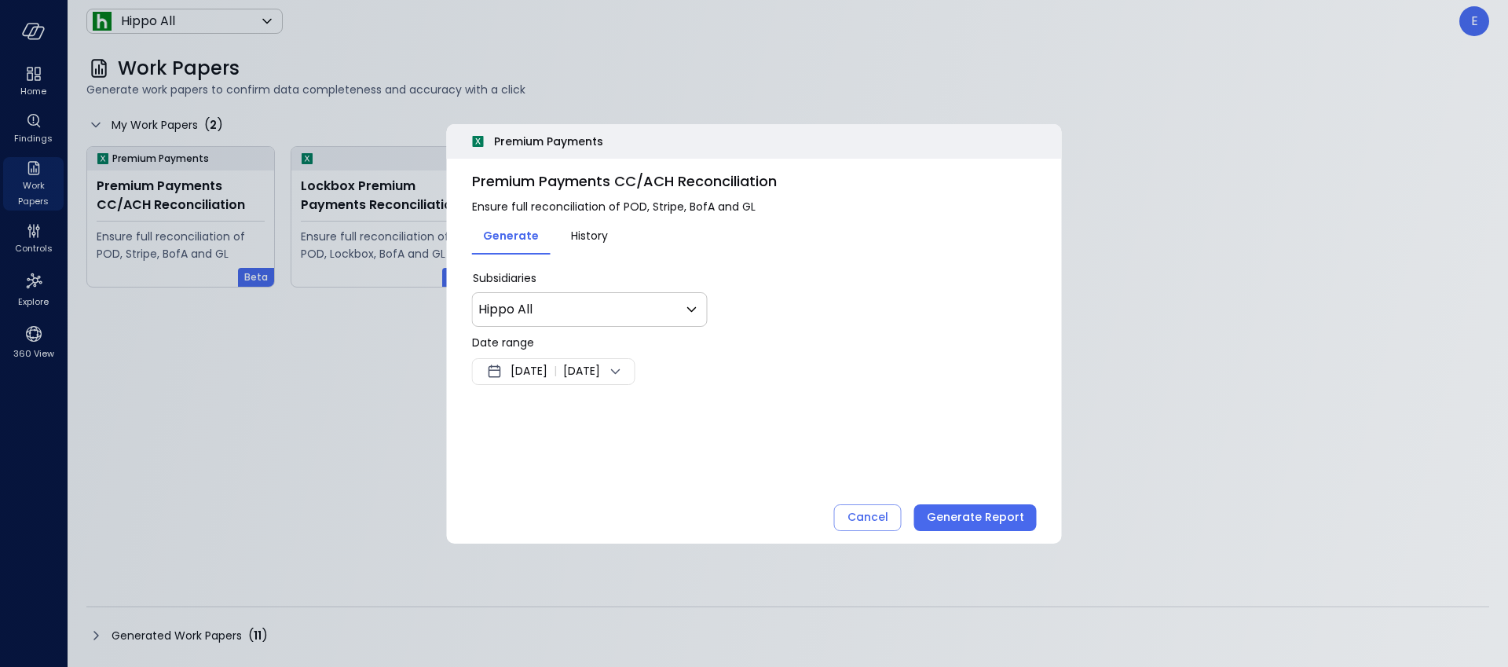
click at [527, 371] on span "Aug 7, 2025" at bounding box center [528, 371] width 37 height 19
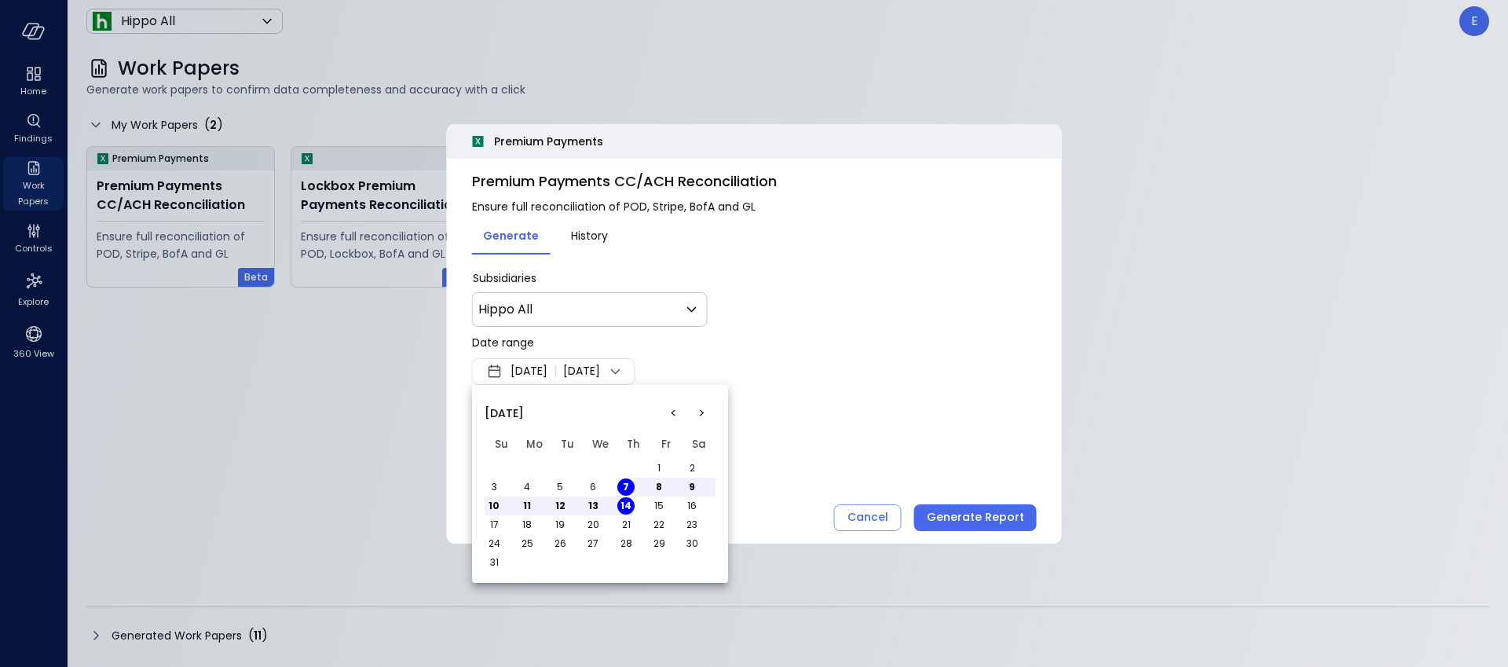
click at [675, 415] on button "<" at bounding box center [673, 413] width 28 height 28
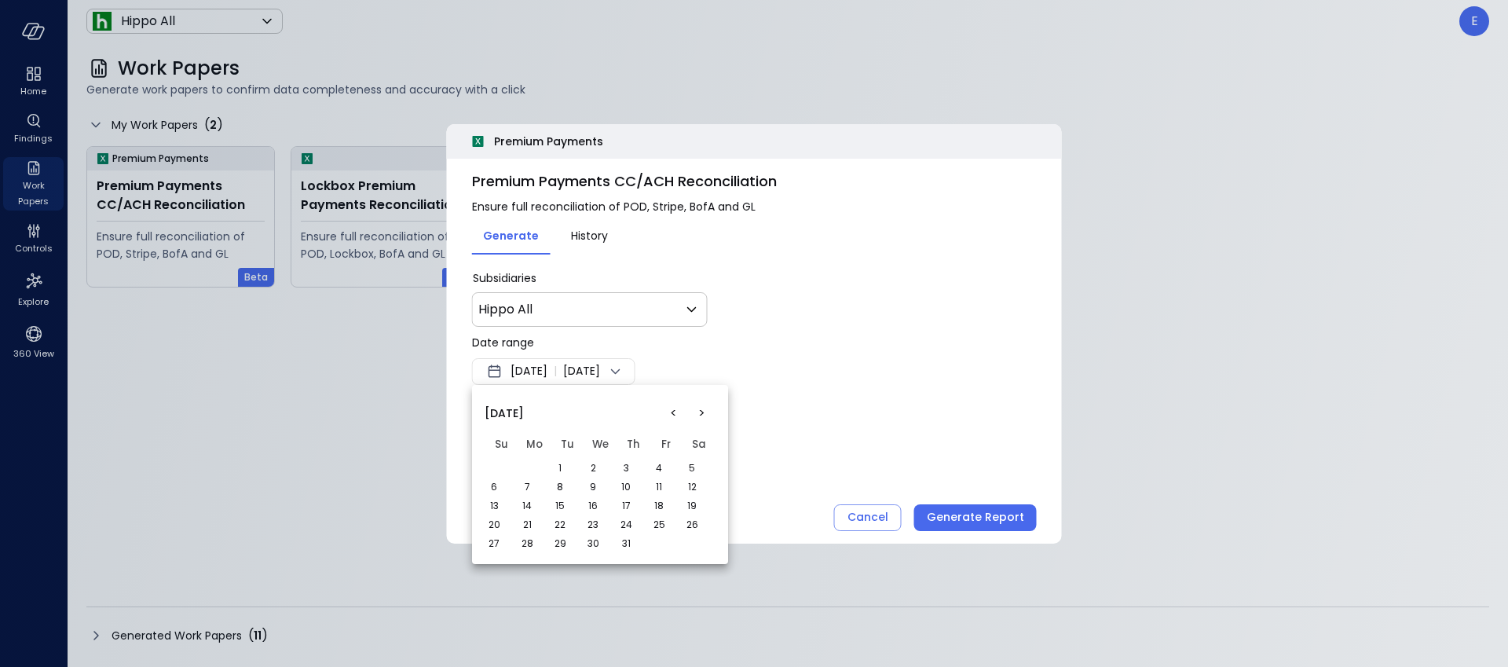
click at [565, 468] on button "1" at bounding box center [559, 467] width 17 height 17
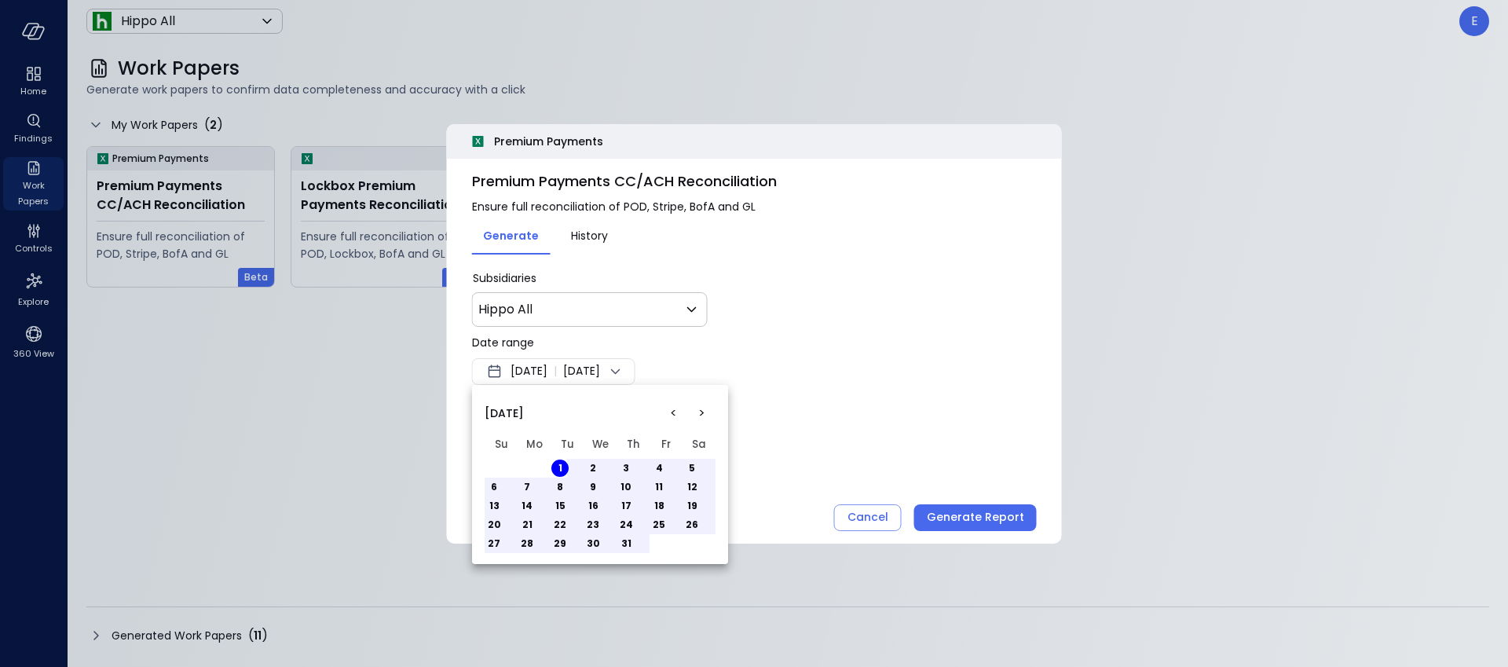
click at [694, 470] on button "5" at bounding box center [691, 467] width 17 height 17
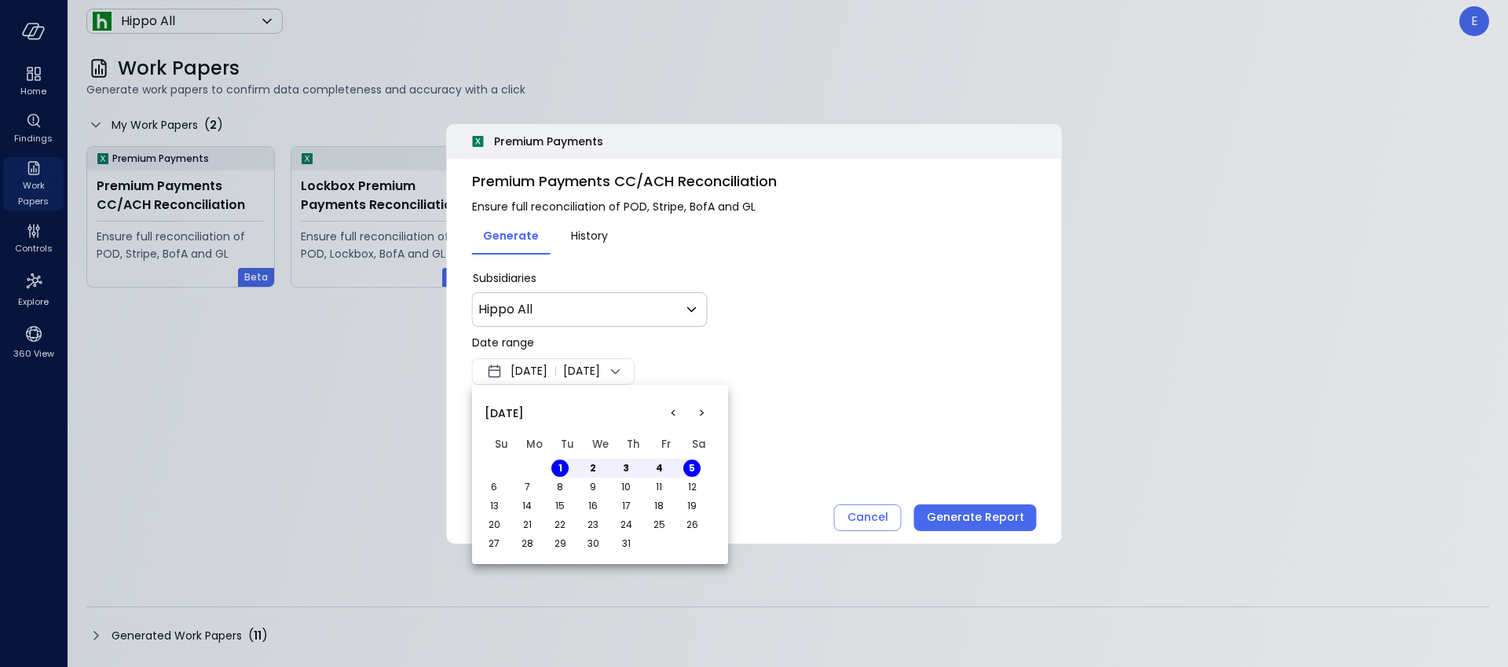
click at [973, 526] on div at bounding box center [754, 333] width 1508 height 667
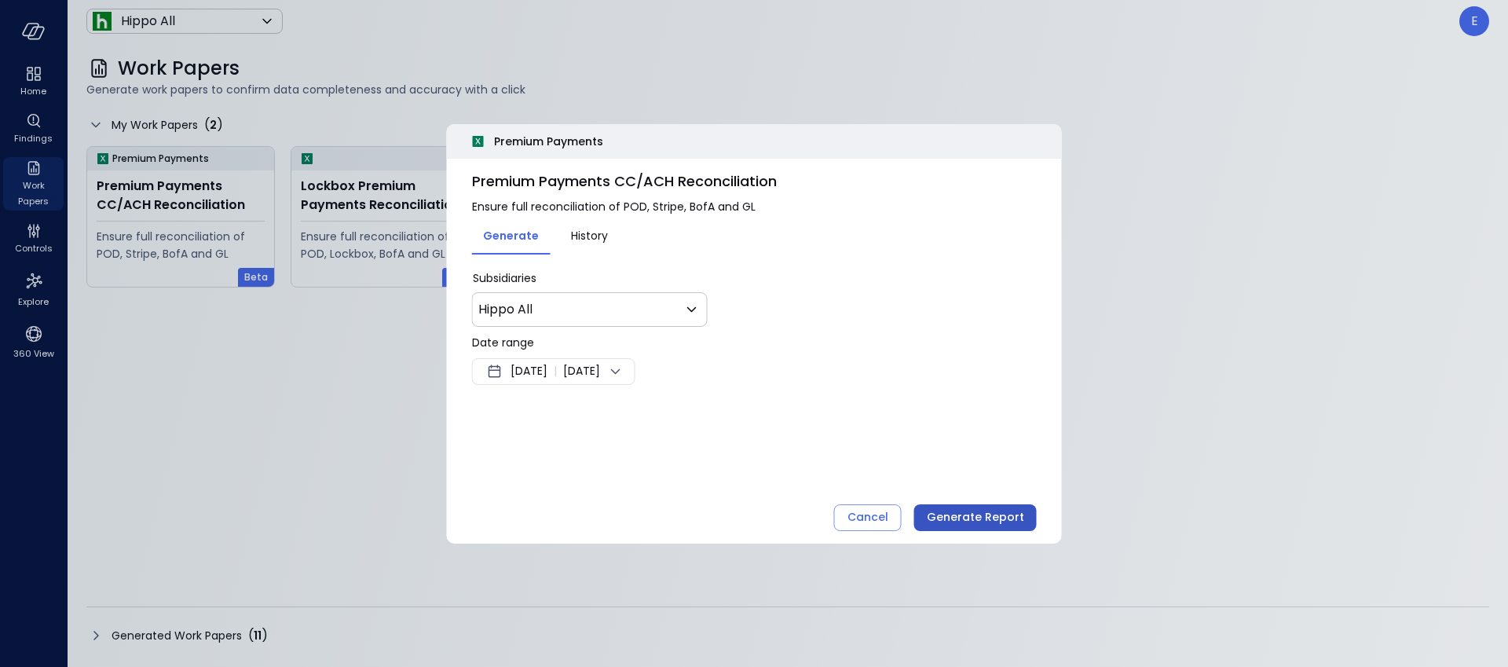
click at [993, 518] on div "Generate Report" at bounding box center [975, 517] width 97 height 20
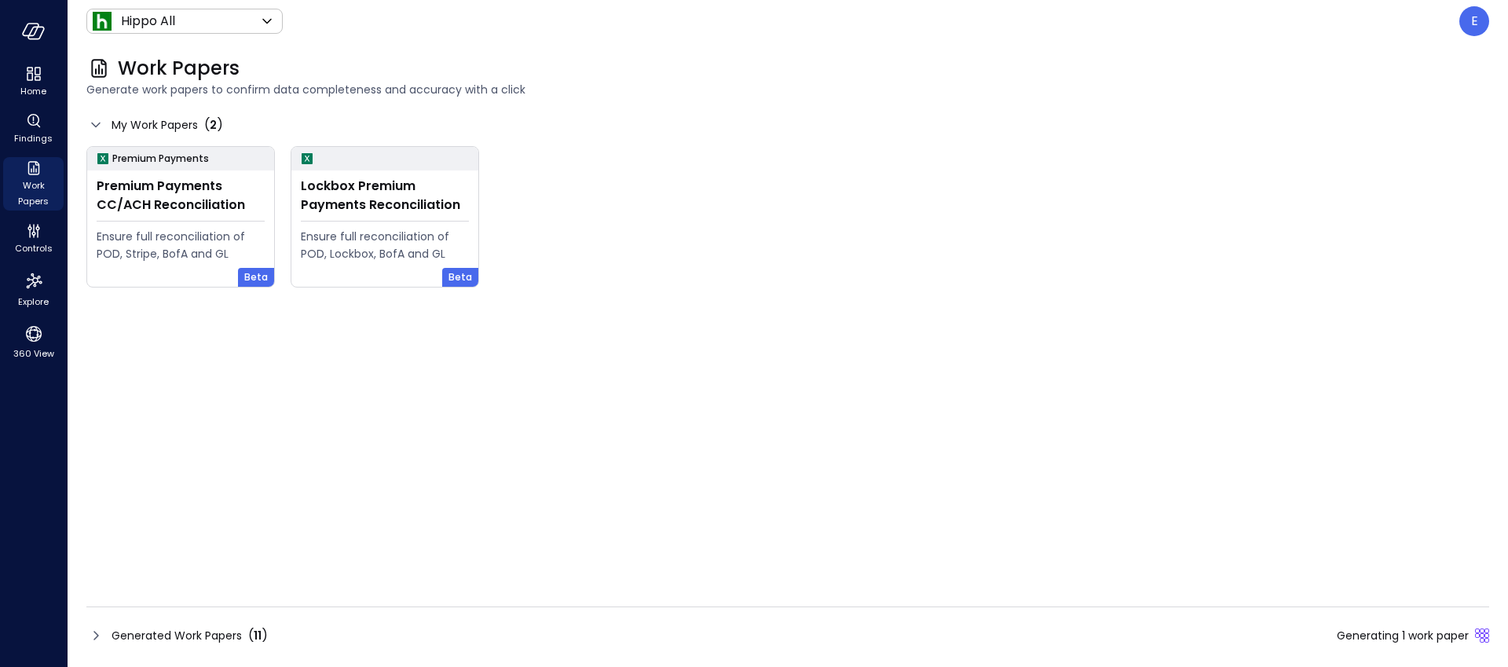
click at [200, 633] on span "Generated Work Papers" at bounding box center [177, 635] width 130 height 17
click at [207, 633] on span "Generated Work Papers" at bounding box center [177, 635] width 130 height 17
click at [193, 635] on span "Generated Work Papers" at bounding box center [177, 635] width 130 height 17
click at [211, 634] on span "Generated Work Papers" at bounding box center [177, 635] width 130 height 17
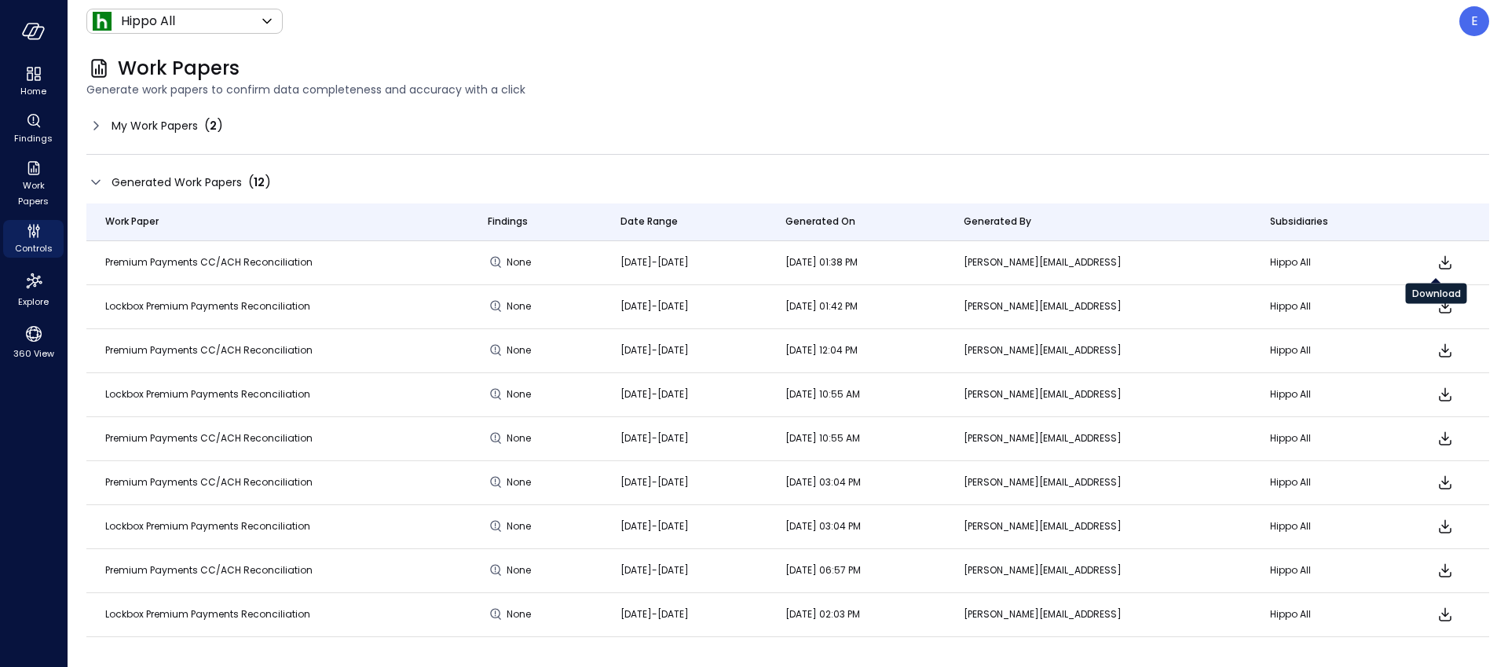
click at [1439, 260] on icon "Download" at bounding box center [1445, 262] width 13 height 13
